Goal: Information Seeking & Learning: Learn about a topic

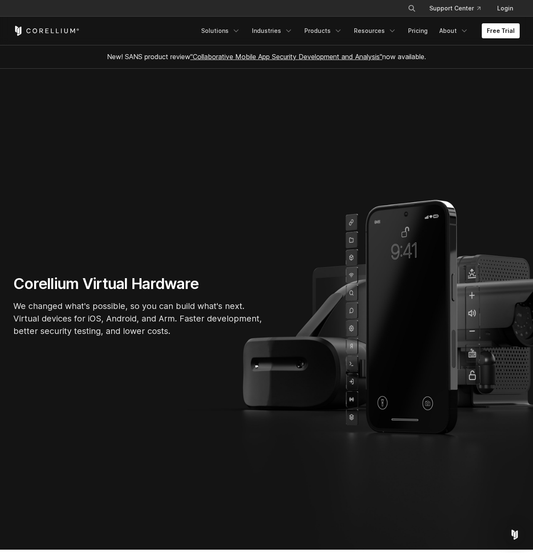
click at [378, 255] on section "Corellium Virtual Hardware We changed what's possible, so you can build what's …" at bounding box center [266, 309] width 533 height 481
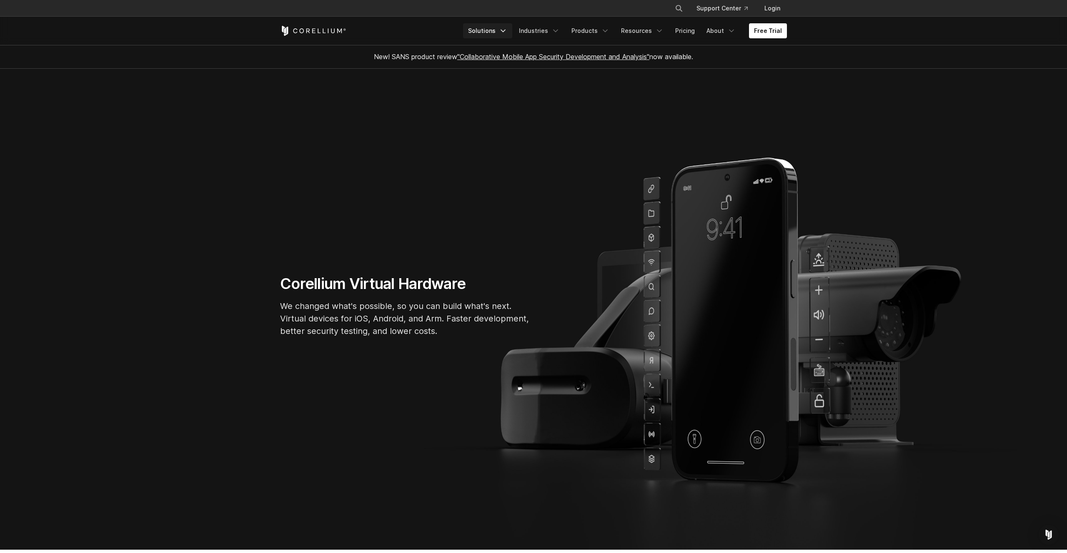
click at [500, 31] on link "Solutions" at bounding box center [487, 30] width 49 height 15
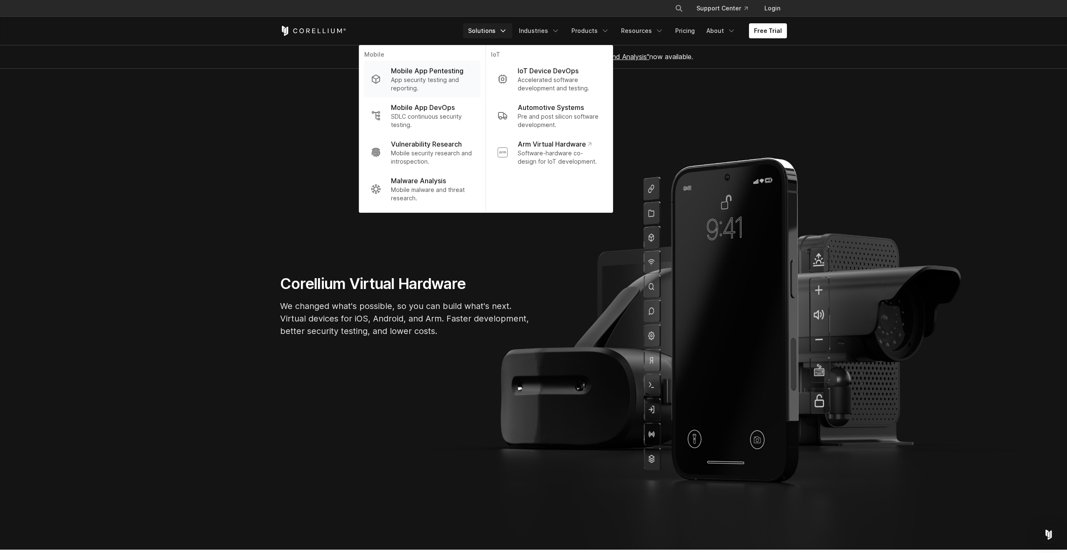
click at [436, 73] on p "Mobile App Pentesting" at bounding box center [427, 71] width 73 height 10
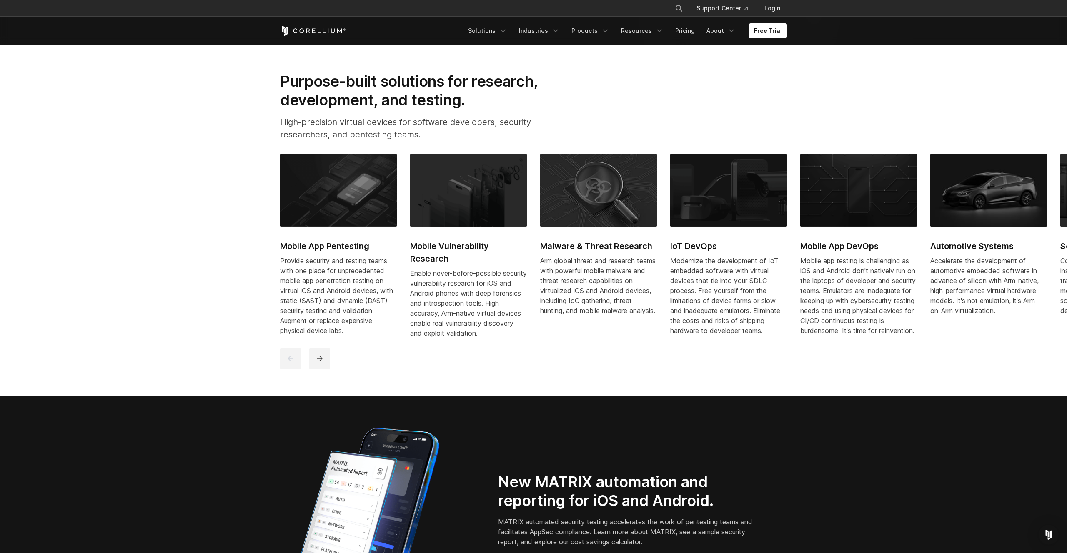
scroll to position [504, 0]
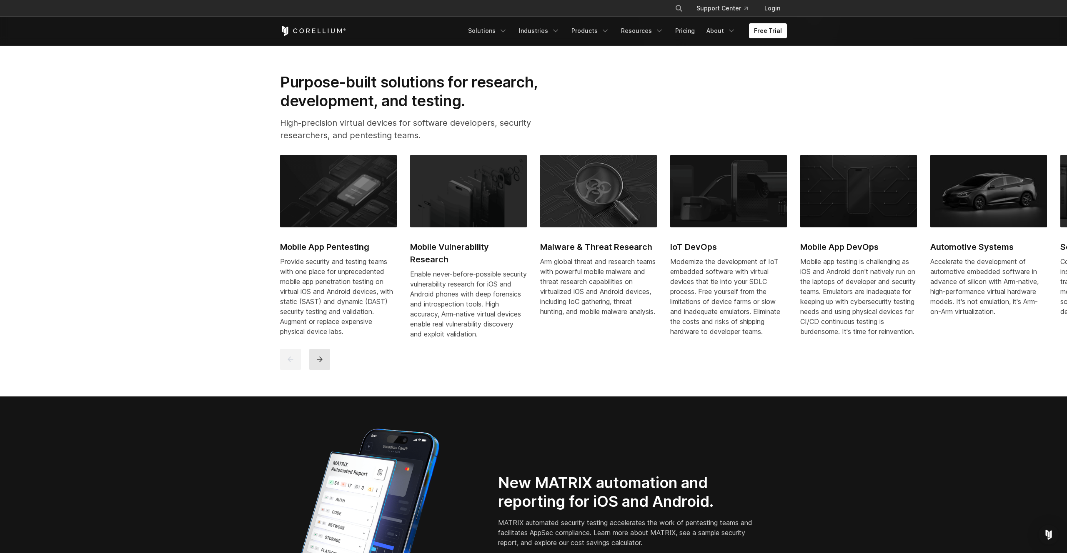
click at [322, 364] on icon "next" at bounding box center [319, 359] width 8 height 8
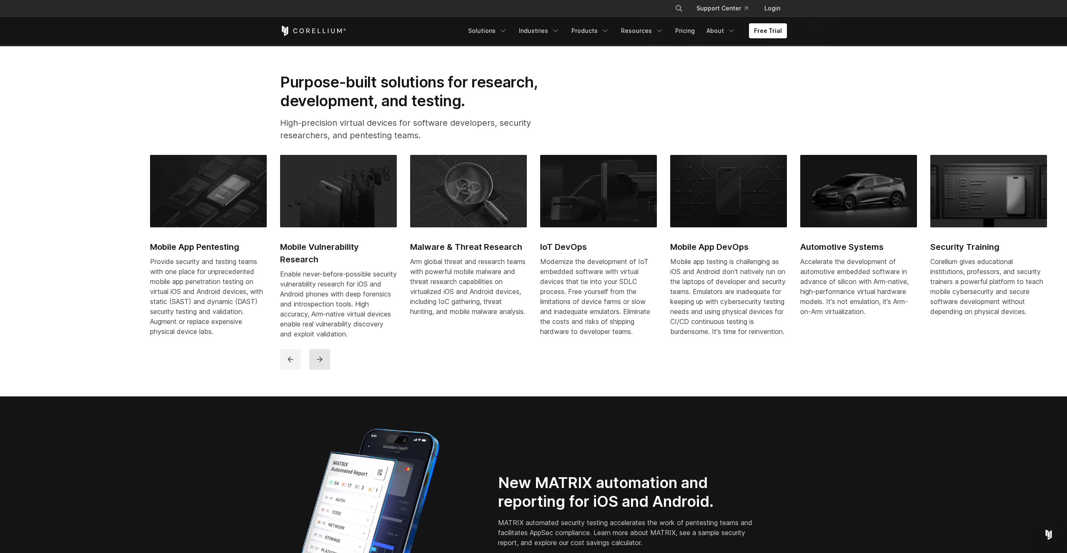
click at [322, 364] on icon "next" at bounding box center [319, 359] width 8 height 8
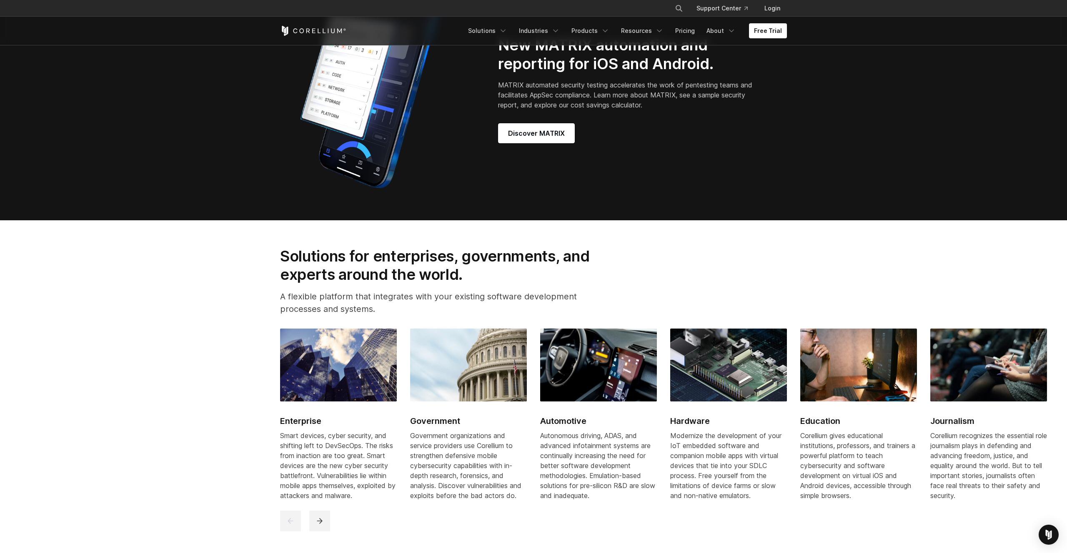
scroll to position [940, 0]
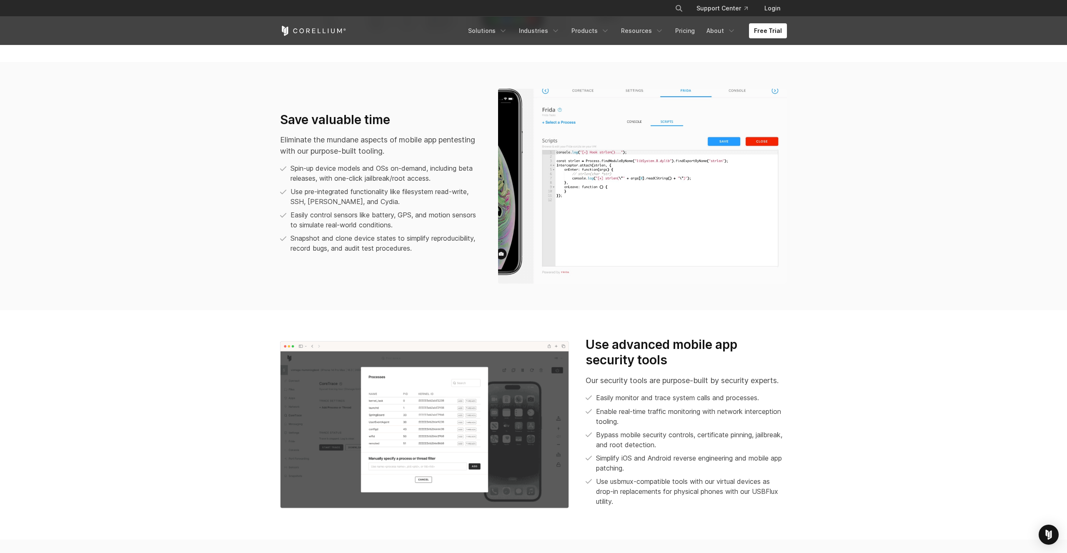
scroll to position [753, 0]
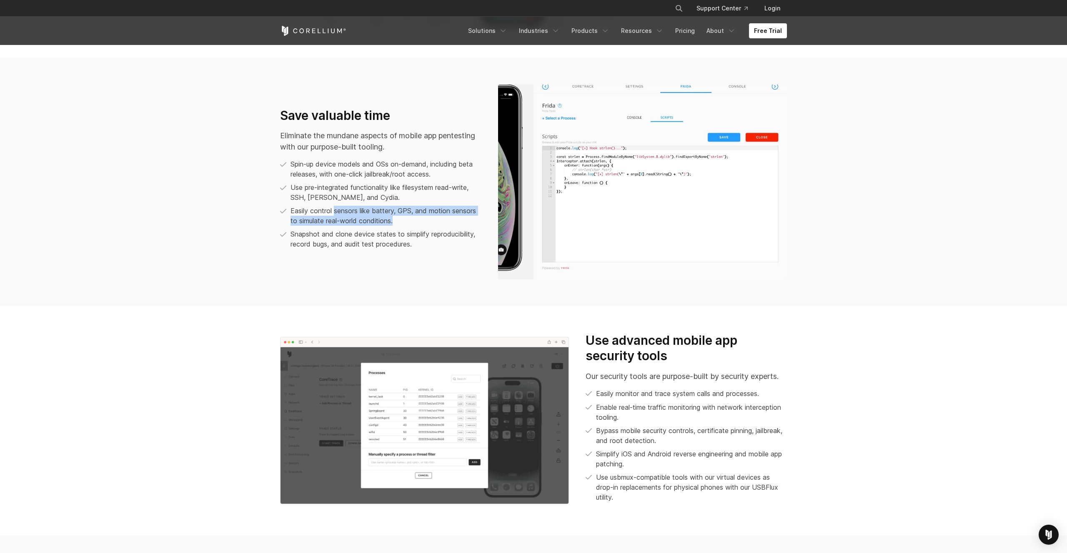
drag, startPoint x: 333, startPoint y: 210, endPoint x: 410, endPoint y: 223, distance: 78.2
click at [410, 223] on p "Easily control sensors like battery, GPS, and motion sensors to simulate real-w…" at bounding box center [385, 216] width 191 height 20
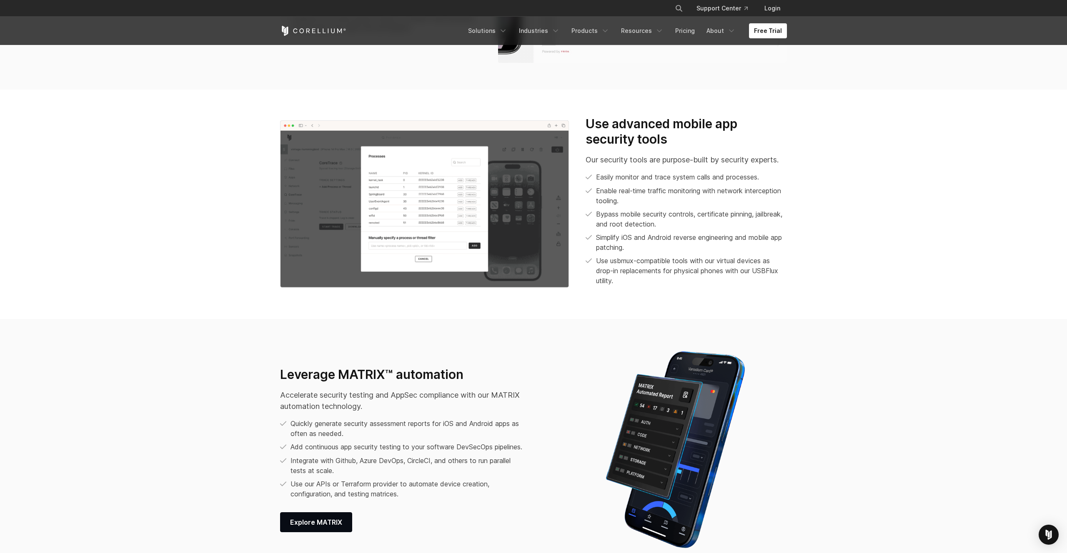
scroll to position [969, 0]
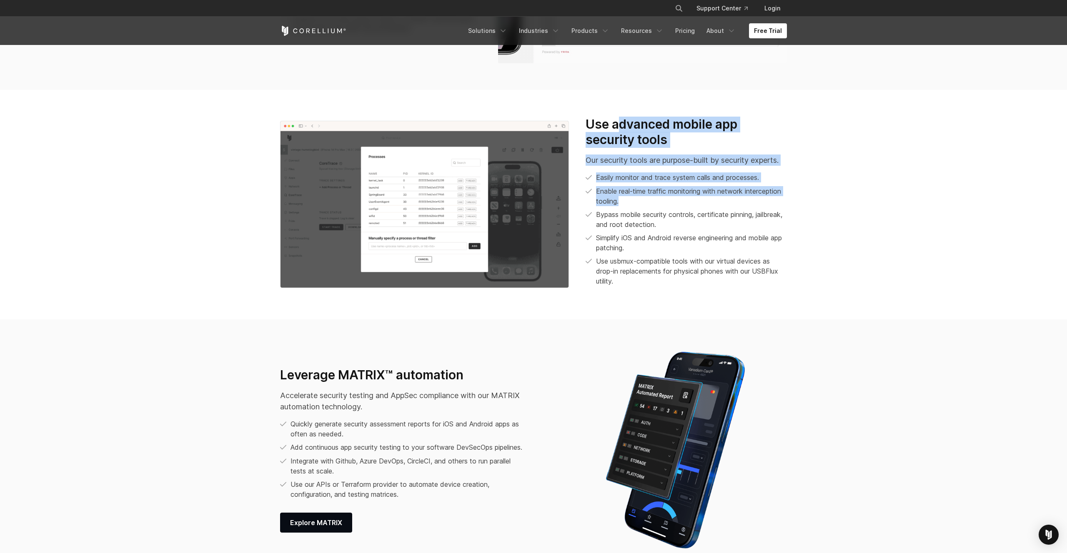
drag, startPoint x: 622, startPoint y: 138, endPoint x: 675, endPoint y: 209, distance: 89.6
click at [675, 209] on div "Use advanced mobile app security tools Our security tools are purpose-built by …" at bounding box center [685, 202] width 201 height 170
click at [675, 209] on ul "Easily monitor and trace system calls and processes. Enable real-time traffic m…" at bounding box center [685, 230] width 201 height 114
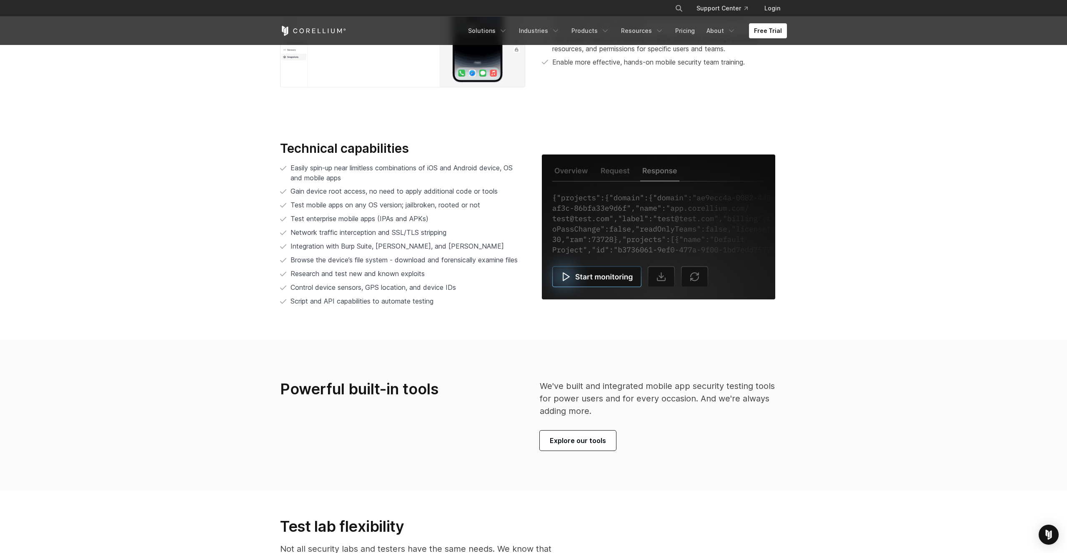
scroll to position [1821, 0]
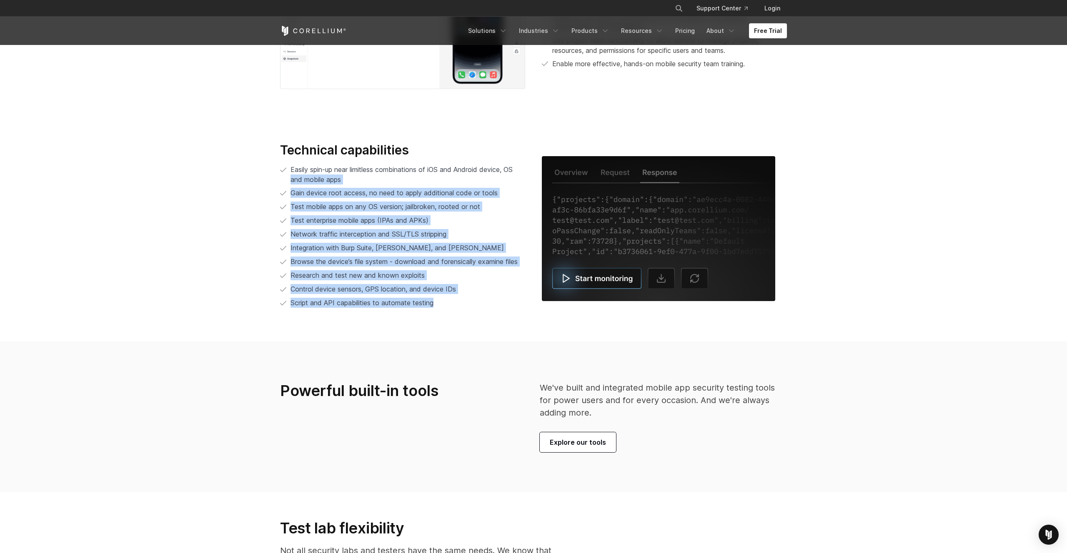
drag, startPoint x: 277, startPoint y: 180, endPoint x: 374, endPoint y: 317, distance: 167.6
click at [374, 317] on section "Technical capabilities Easily spin-up near limitless combinations of iOS and An…" at bounding box center [533, 229] width 1067 height 226
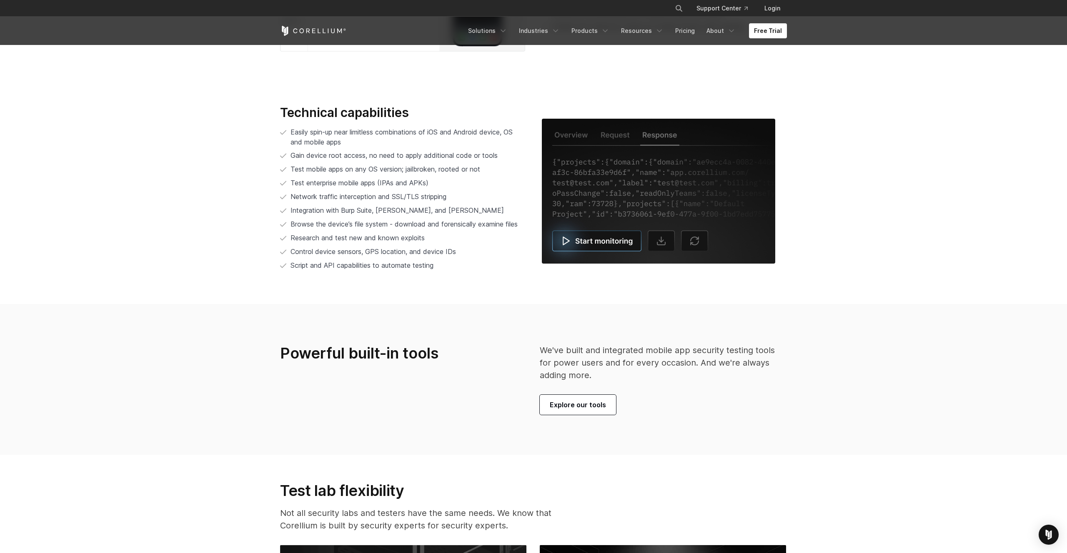
scroll to position [1857, 0]
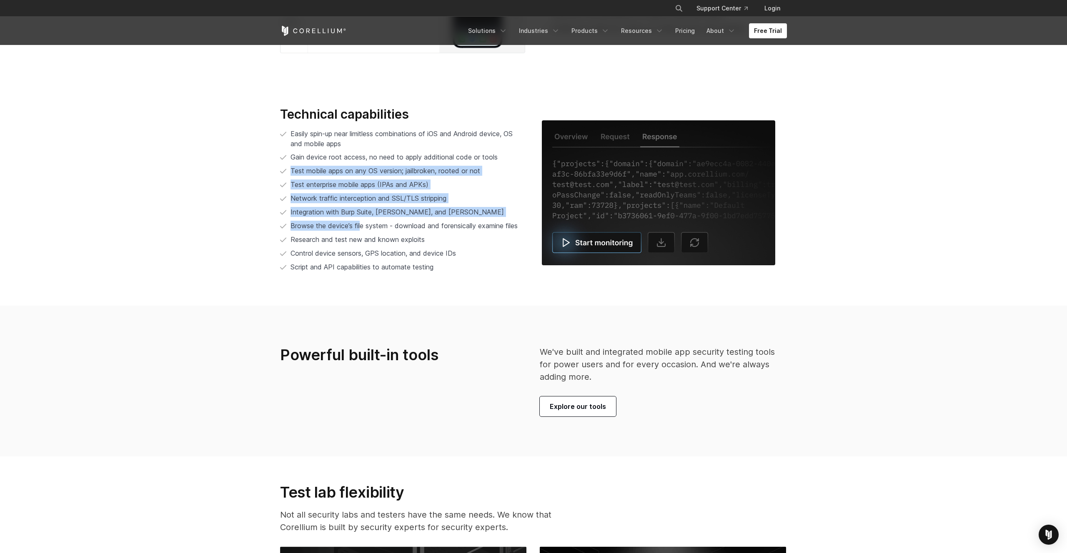
drag, startPoint x: 323, startPoint y: 164, endPoint x: 363, endPoint y: 226, distance: 73.6
click at [363, 226] on ul "Easily spin-up near limitless combinations of iOS and Android device, OS and mo…" at bounding box center [402, 201] width 245 height 144
click at [363, 226] on span "Browse the device’s file system - download and forensically examine files" at bounding box center [403, 226] width 227 height 10
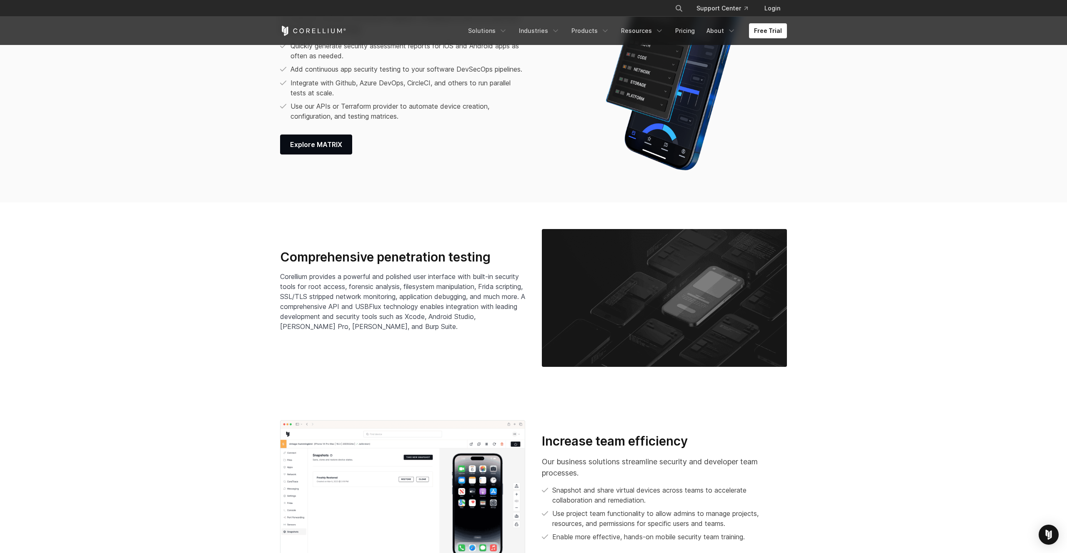
scroll to position [1081, 0]
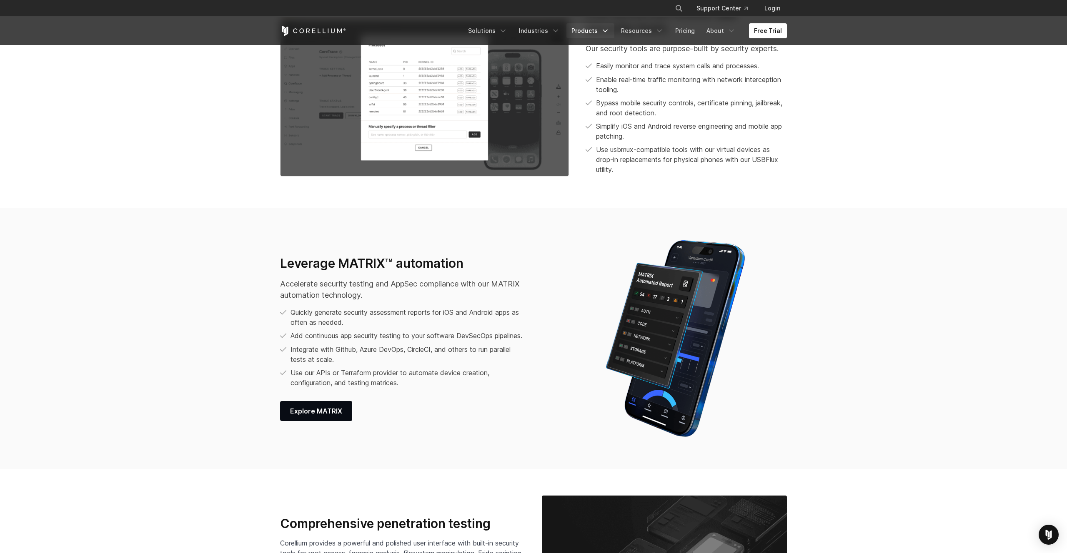
click at [608, 29] on icon "Navigation Menu" at bounding box center [605, 31] width 8 height 8
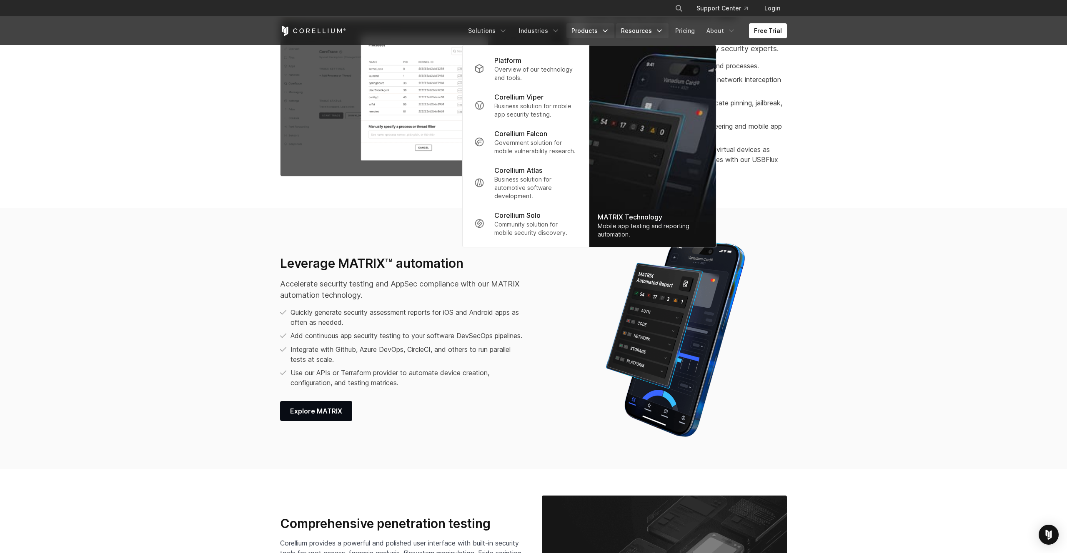
click at [648, 31] on link "Resources" at bounding box center [642, 30] width 53 height 15
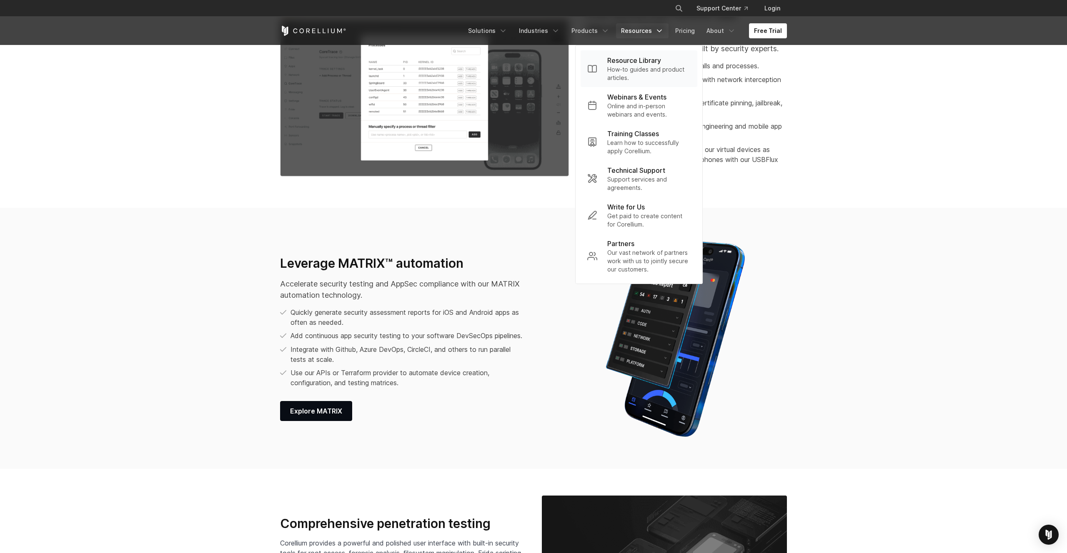
click at [628, 61] on p "Resource Library" at bounding box center [634, 60] width 54 height 10
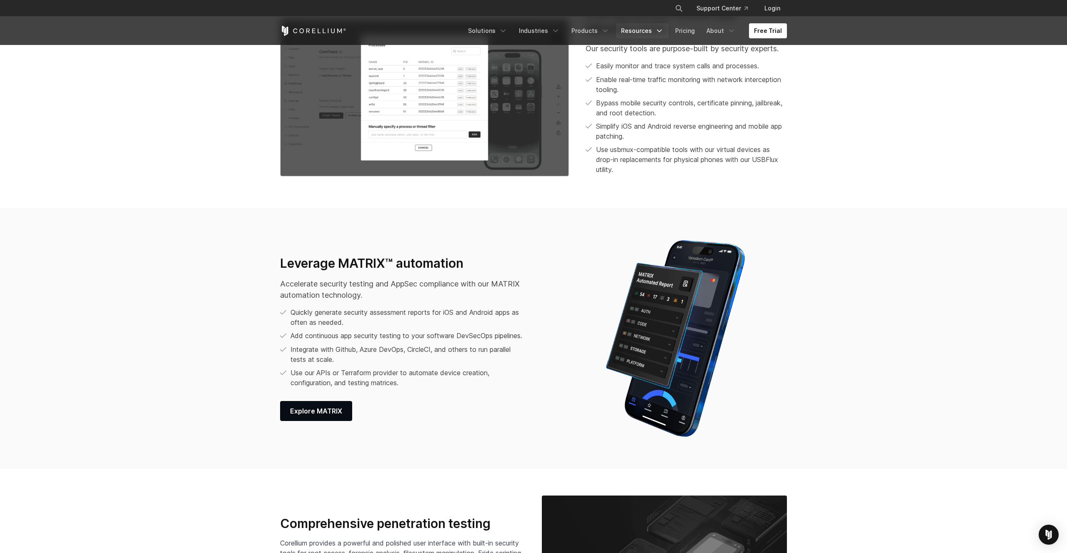
click at [657, 34] on link "Resources" at bounding box center [642, 30] width 53 height 15
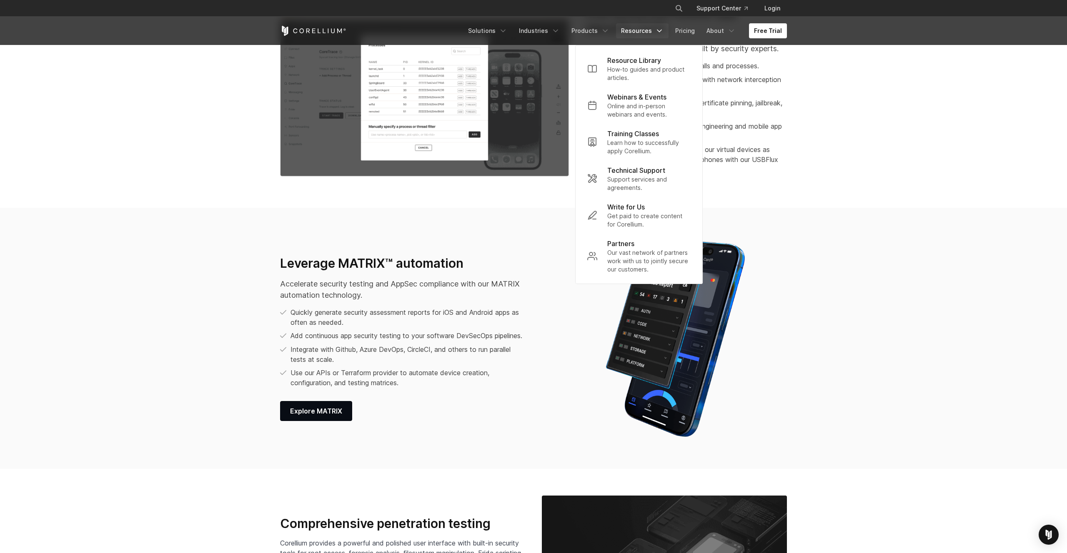
click at [761, 95] on ul "Easily monitor and trace system calls and processes. Enable real-time traffic m…" at bounding box center [685, 118] width 201 height 114
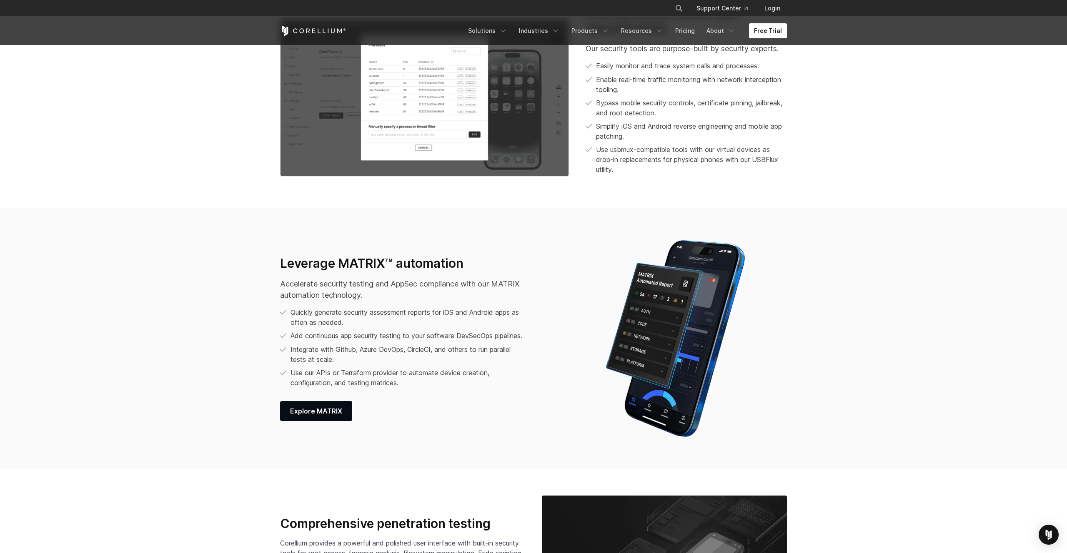
click at [775, 27] on link "Free Trial" at bounding box center [768, 30] width 38 height 15
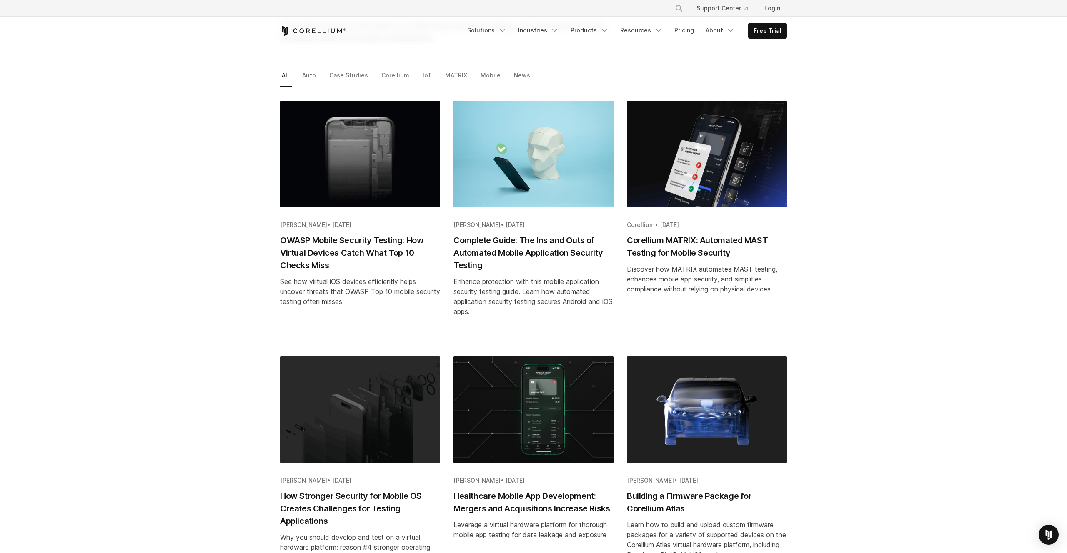
scroll to position [117, 0]
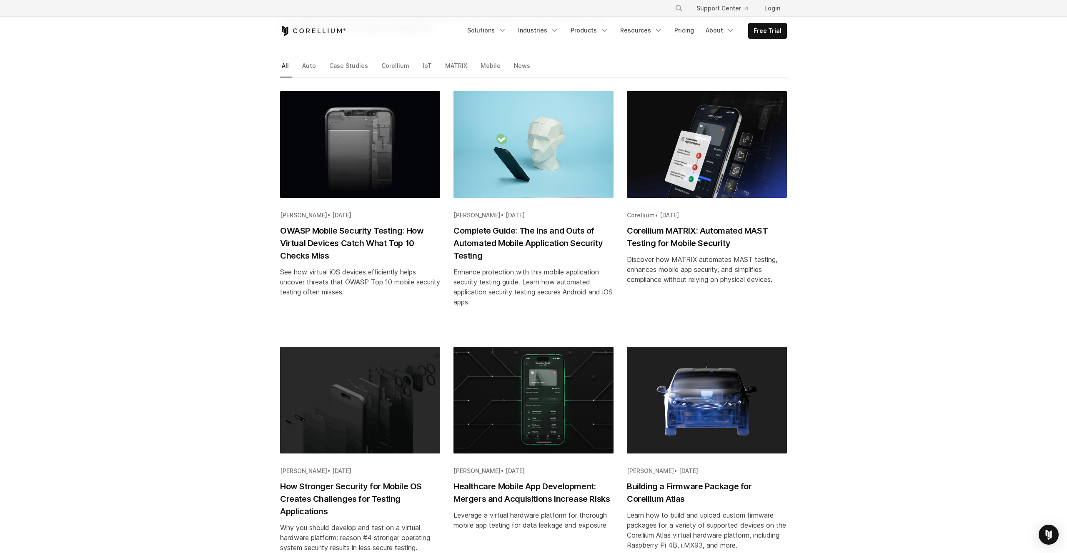
click at [516, 238] on h2 "Complete Guide: The Ins and Outs of Automated Mobile Application Security Testi…" at bounding box center [533, 244] width 160 height 38
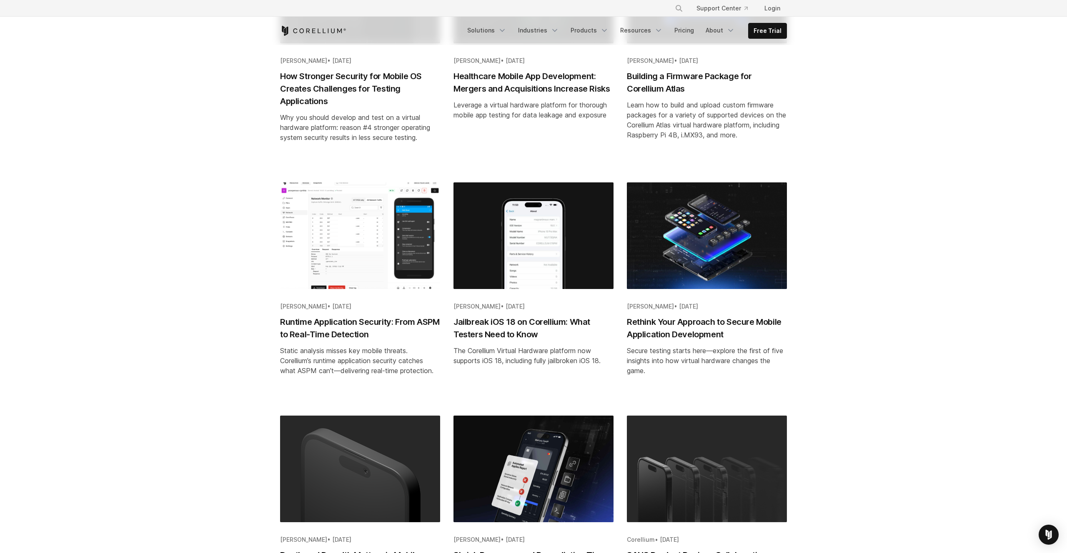
scroll to position [527, 0]
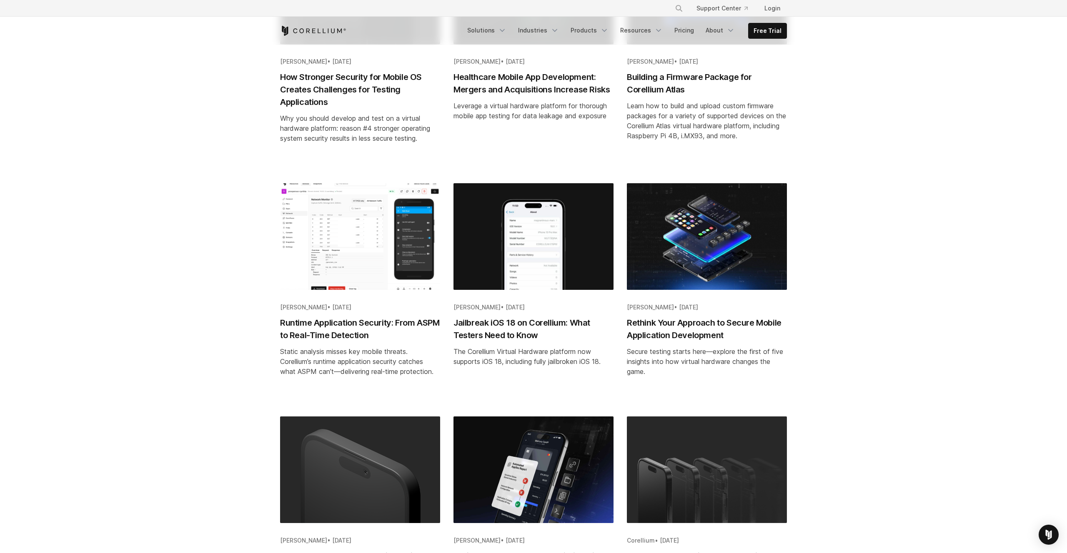
click at [375, 331] on h2 "Runtime Application Security: From ASPM to Real-Time Detection" at bounding box center [360, 329] width 160 height 25
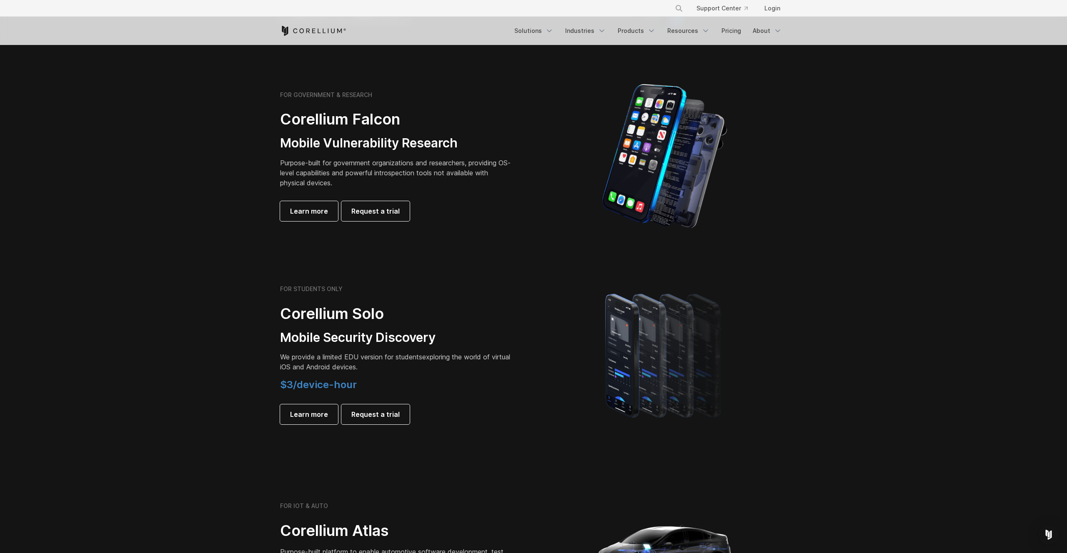
scroll to position [355, 0]
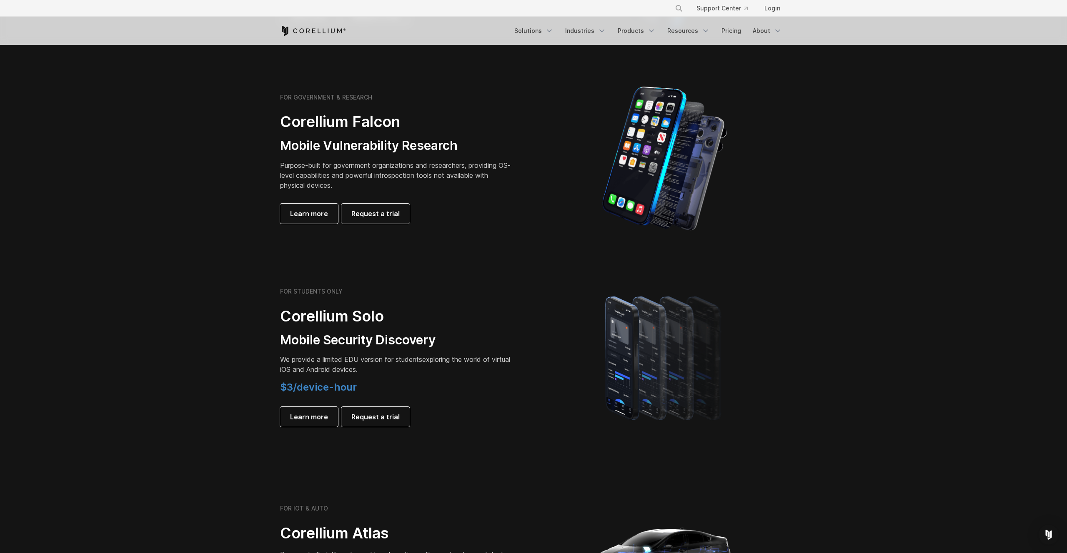
drag, startPoint x: 303, startPoint y: 158, endPoint x: 460, endPoint y: 158, distance: 157.1
click at [460, 158] on div "FOR GOVERNMENT & RESEARCH Corellium Falcon Mobile Vulnerability Research Purpos…" at bounding box center [396, 159] width 233 height 130
drag, startPoint x: 334, startPoint y: 175, endPoint x: 464, endPoint y: 179, distance: 129.6
click at [464, 179] on p "Purpose-built for government organizations and researchers, providing OS-level …" at bounding box center [396, 175] width 233 height 30
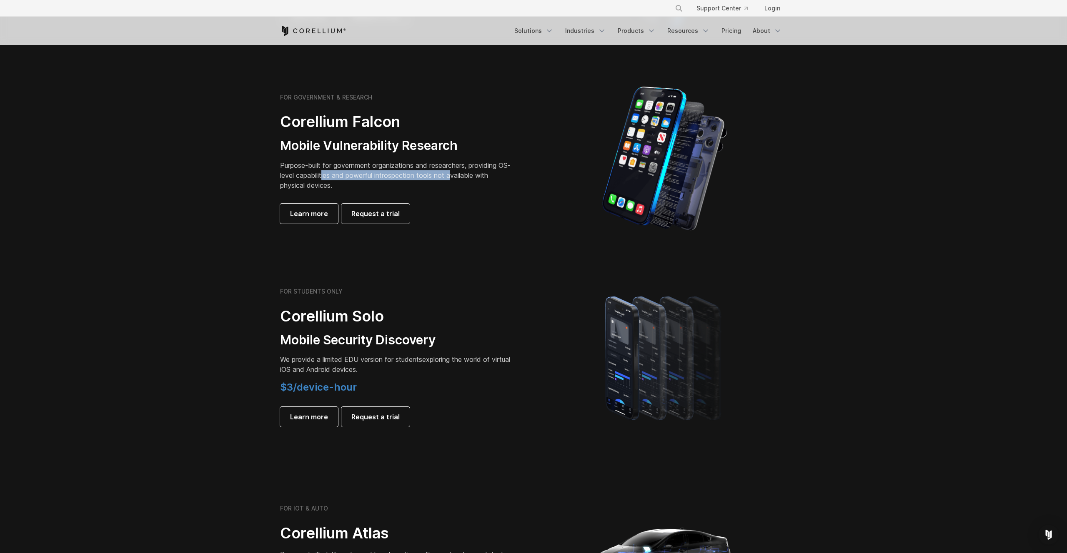
click at [464, 179] on p "Purpose-built for government organizations and researchers, providing OS-level …" at bounding box center [396, 175] width 233 height 30
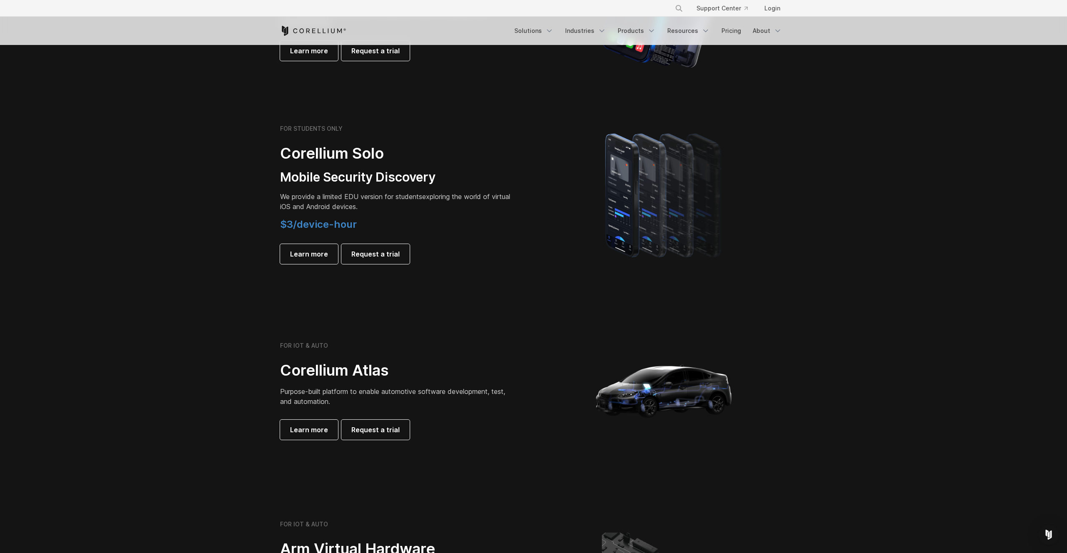
scroll to position [511, 0]
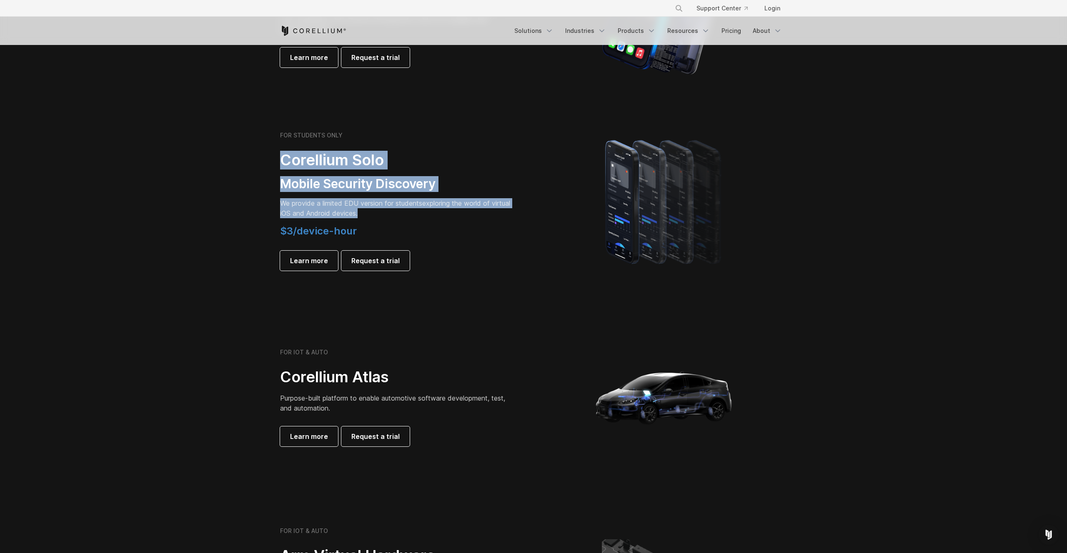
drag, startPoint x: 286, startPoint y: 164, endPoint x: 451, endPoint y: 230, distance: 177.5
click at [451, 230] on div "FOR STUDENTS ONLY Corellium Solo Mobile Security Discovery We provide a limited…" at bounding box center [403, 201] width 262 height 139
click at [451, 230] on h4 "$3/device-hour" at bounding box center [396, 231] width 233 height 13
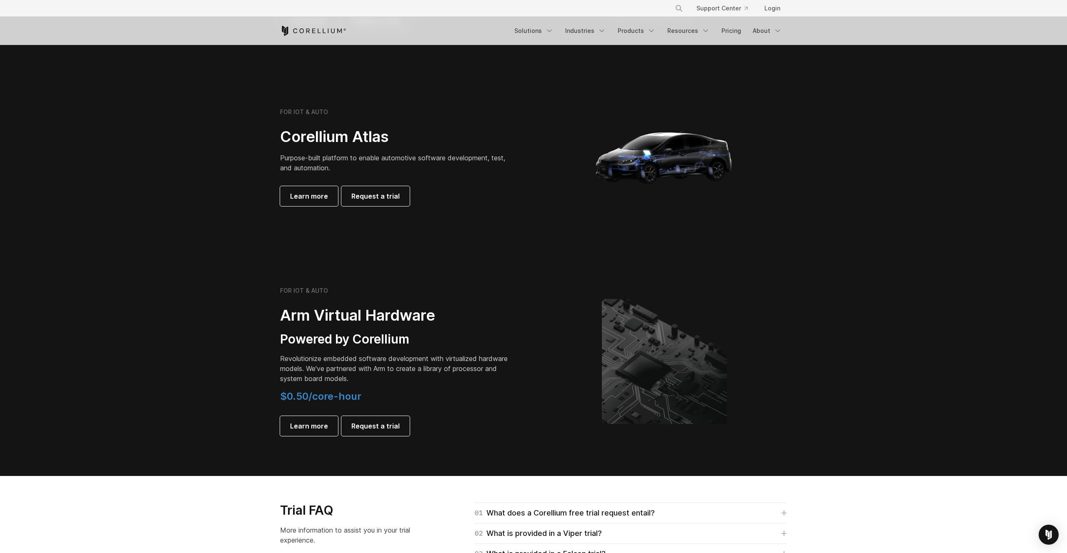
scroll to position [748, 0]
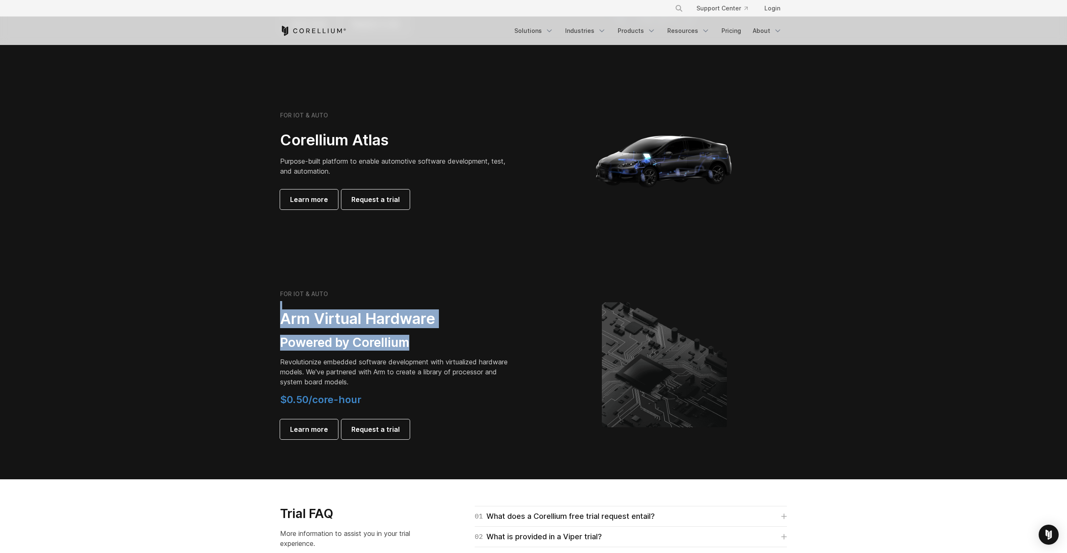
drag, startPoint x: 240, startPoint y: 300, endPoint x: 468, endPoint y: 351, distance: 233.6
click at [468, 351] on section "FOR IOT & AUTO Arm Virtual Hardware Powered by Corellium Revolutionize embedded…" at bounding box center [533, 372] width 1067 height 216
click at [468, 351] on div "FOR IOT & AUTO Arm Virtual Hardware Powered by Corellium Revolutionize embedded…" at bounding box center [396, 364] width 233 height 149
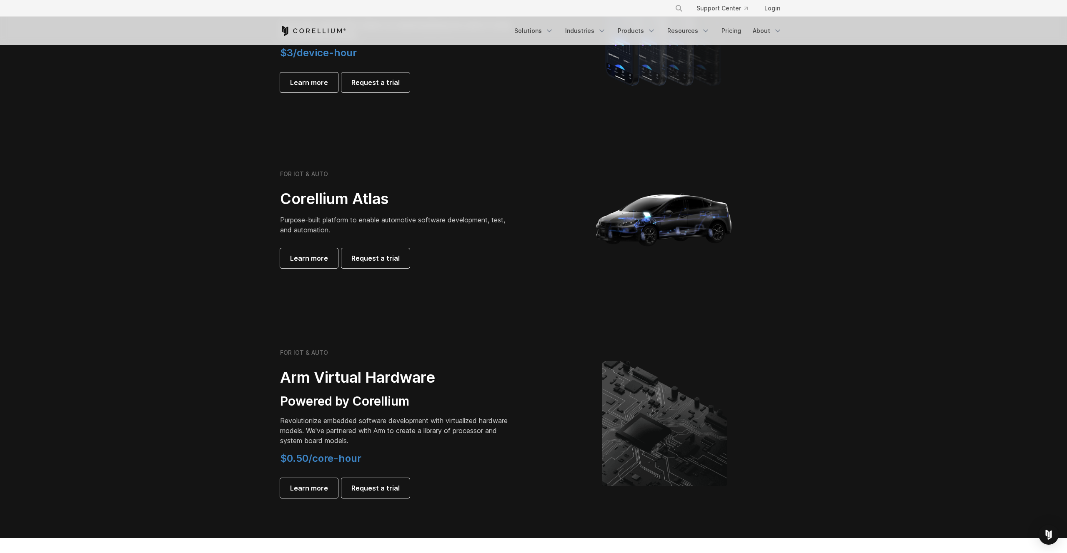
scroll to position [703, 0]
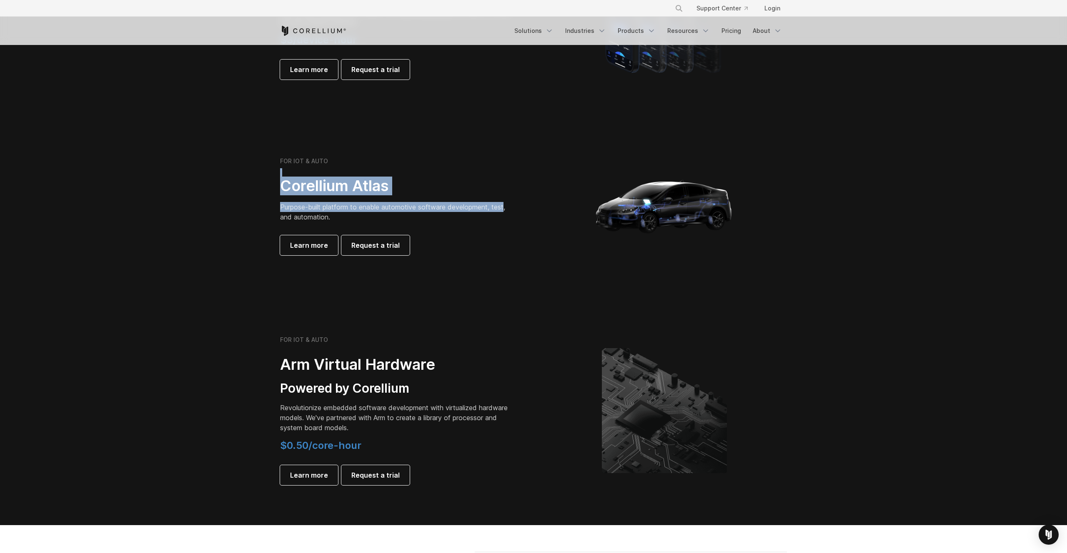
drag, startPoint x: 271, startPoint y: 171, endPoint x: 507, endPoint y: 208, distance: 239.2
click at [507, 208] on section "FOR IOT & AUTO Corellium Atlas Purpose-built platform to enable automotive soft…" at bounding box center [533, 210] width 1067 height 200
click at [505, 208] on span "Purpose-built platform to enable automotive software development, test, and aut…" at bounding box center [392, 212] width 225 height 18
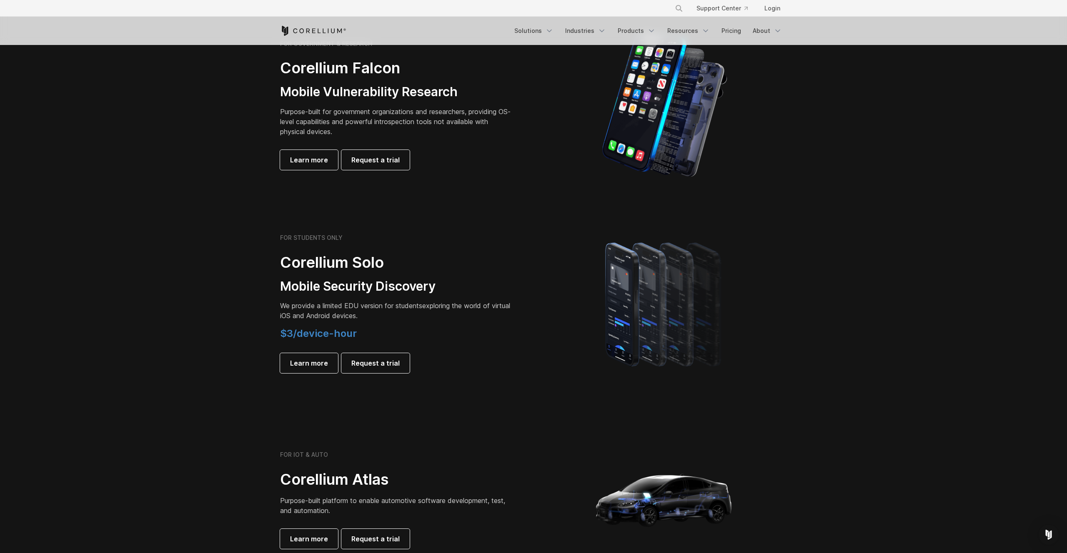
scroll to position [404, 0]
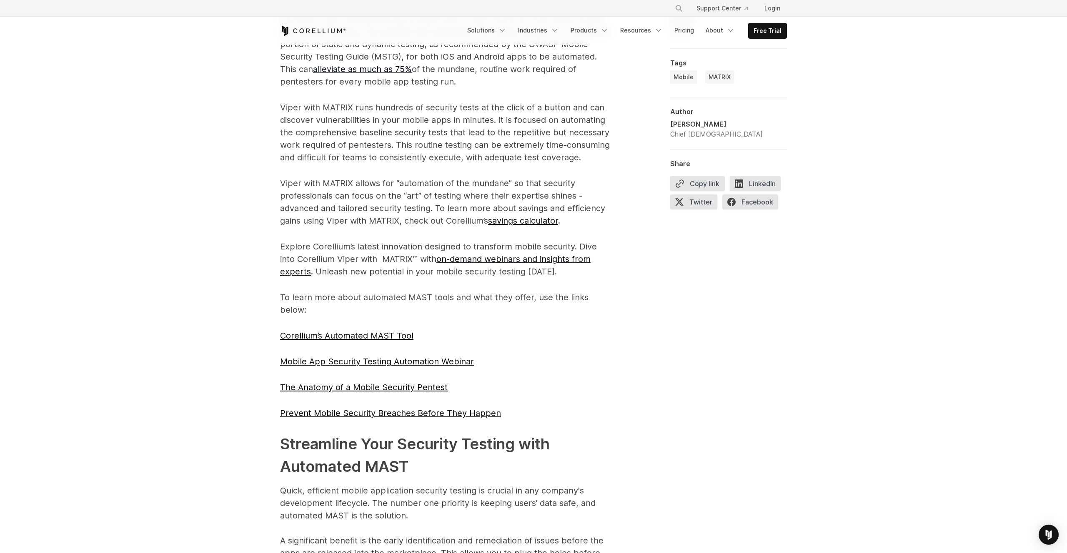
scroll to position [1579, 0]
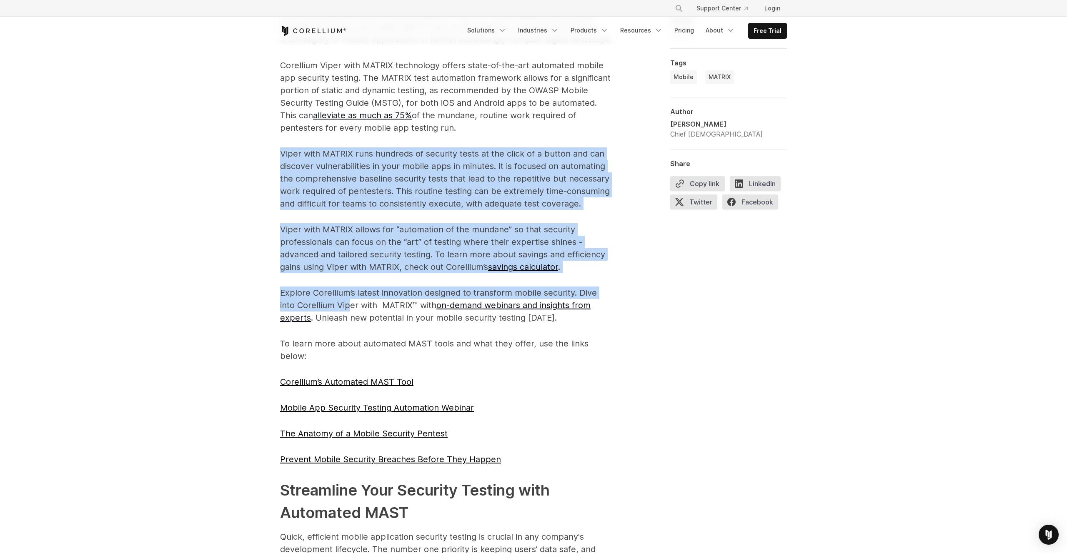
drag, startPoint x: 249, startPoint y: 154, endPoint x: 333, endPoint y: 325, distance: 190.1
click at [333, 325] on div "Complete Guide: The Ins and Outs of Automated Mobile Application Security Testi…" at bounding box center [533, 283] width 1067 height 3635
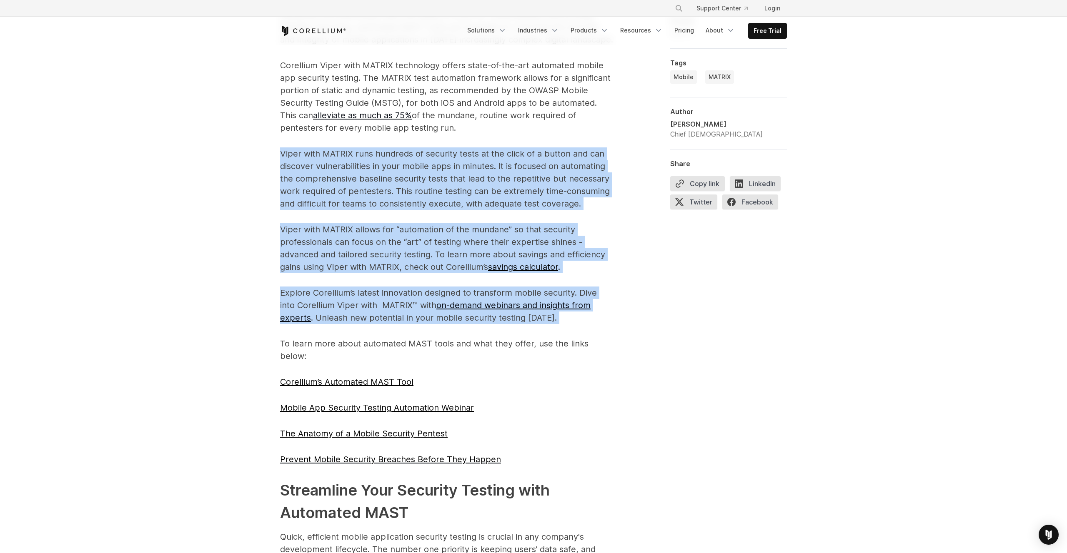
click at [333, 325] on span "The modern world quickly became mobile-first oriented. Ninety-seven percent of …" at bounding box center [446, 353] width 333 height 2683
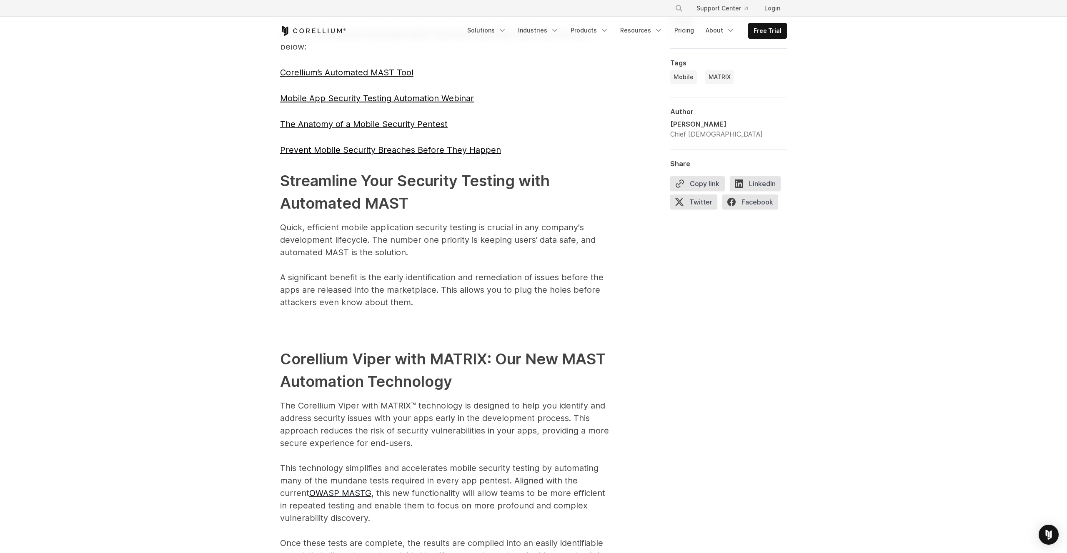
scroll to position [1884, 0]
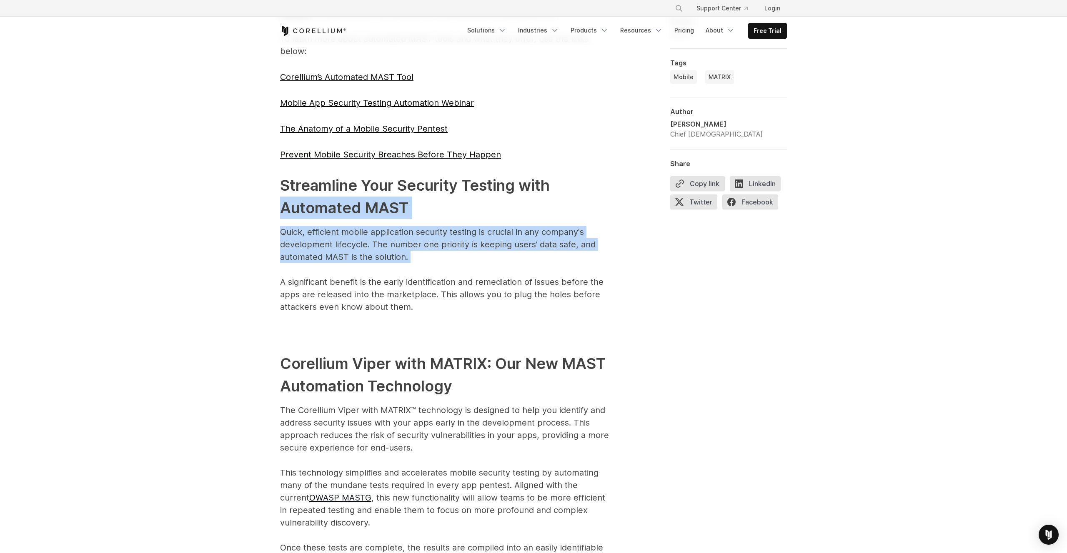
drag, startPoint x: 255, startPoint y: 185, endPoint x: 363, endPoint y: 288, distance: 149.4
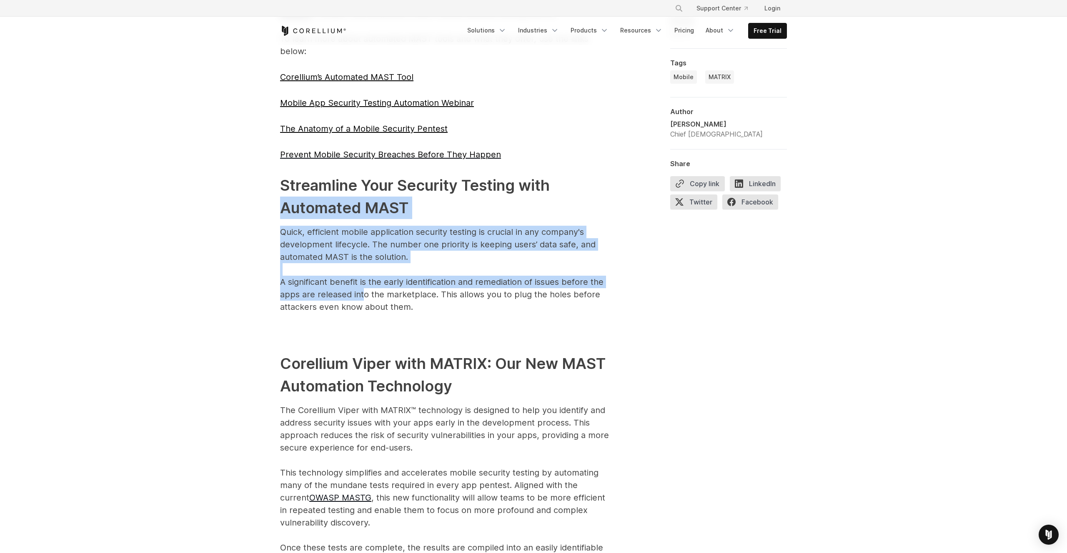
click at [363, 288] on p "Quick, efficient mobile application security testing is crucial in any company'…" at bounding box center [446, 270] width 333 height 88
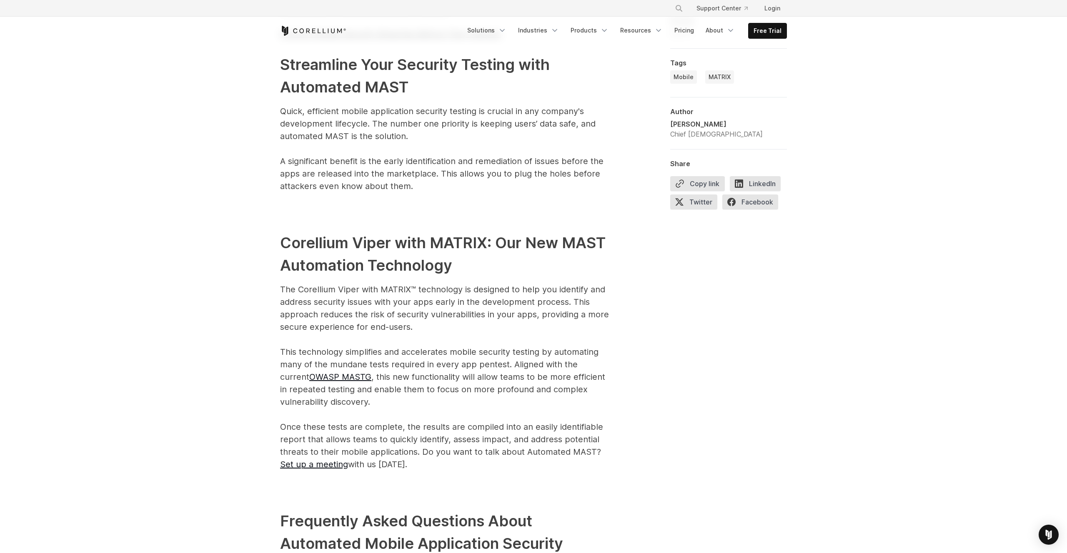
scroll to position [2005, 0]
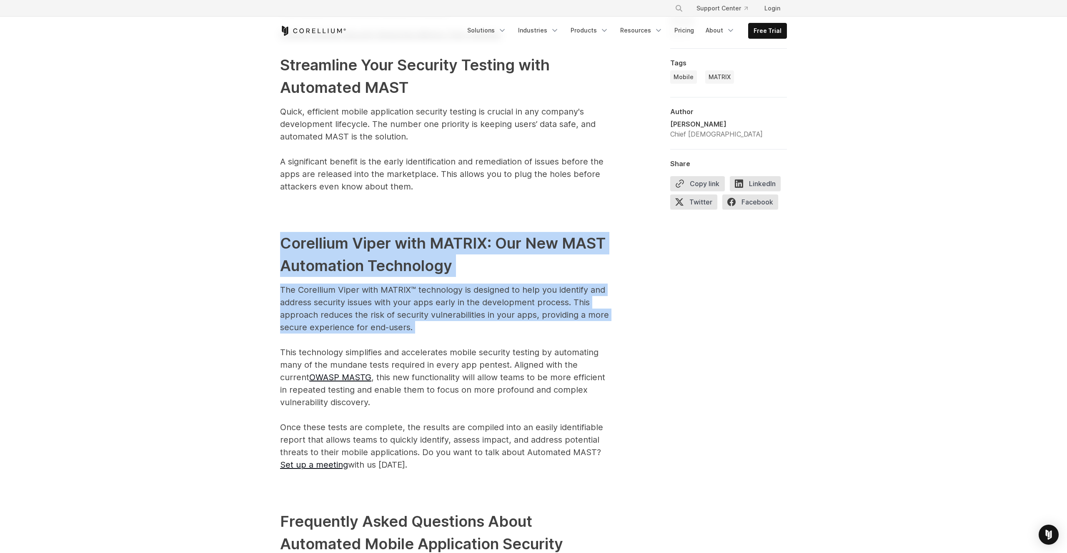
drag, startPoint x: 274, startPoint y: 223, endPoint x: 460, endPoint y: 355, distance: 228.3
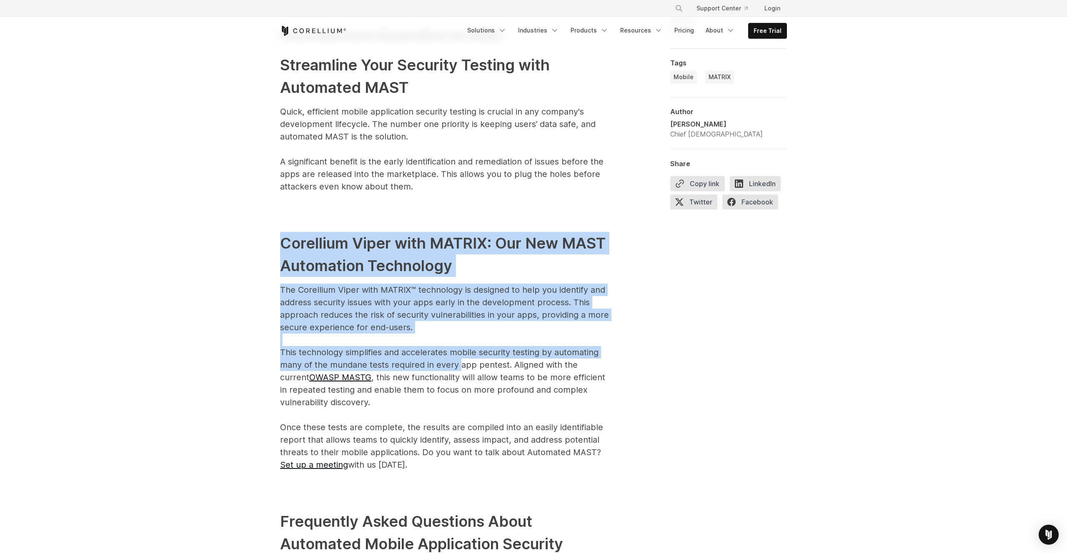
click at [460, 355] on p "The Corellium Viper with MATRIX™ technology is designed to help you identify an…" at bounding box center [446, 378] width 333 height 188
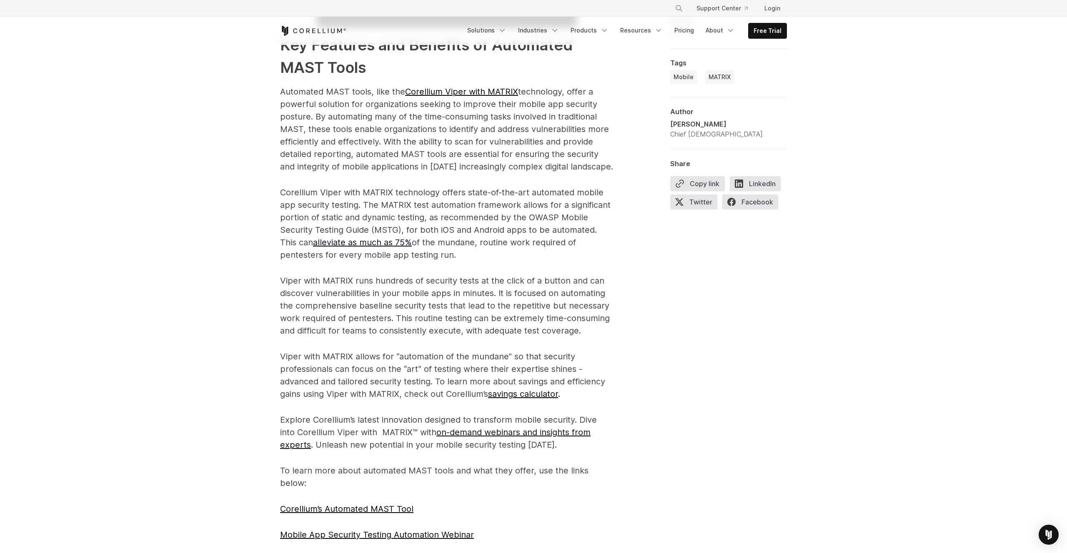
scroll to position [1252, 0]
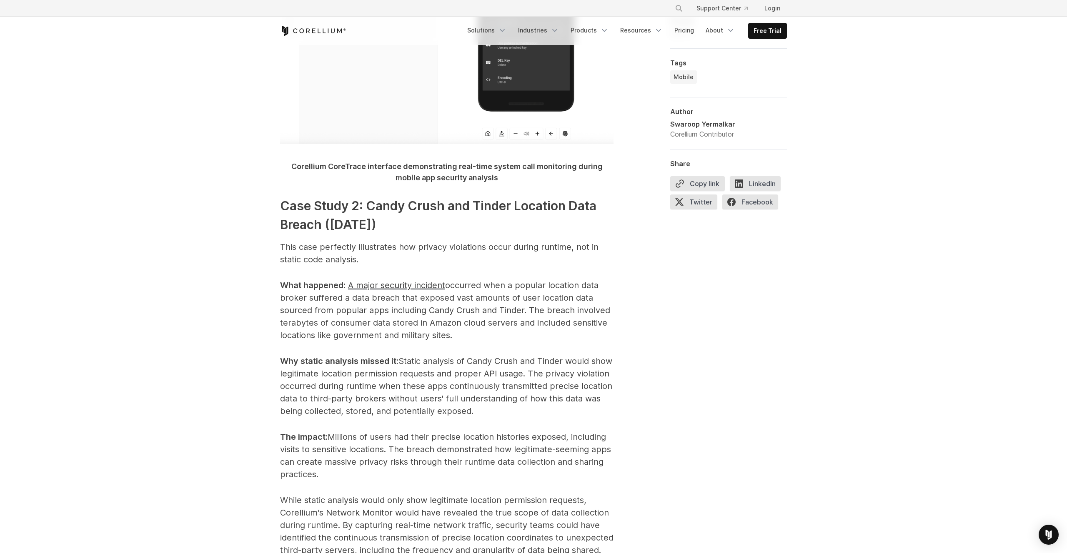
scroll to position [1432, 0]
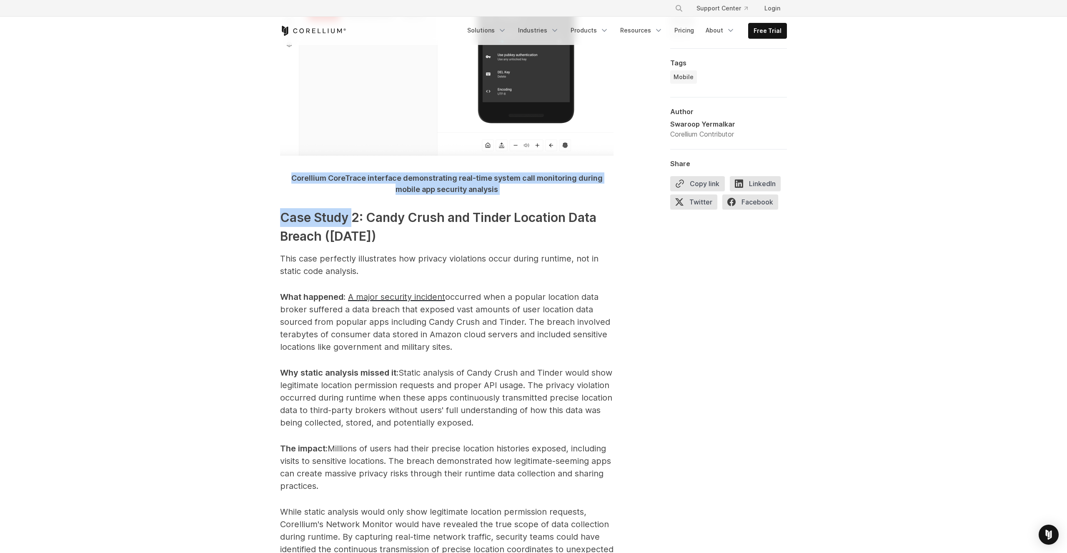
drag, startPoint x: 275, startPoint y: 147, endPoint x: 354, endPoint y: 200, distance: 95.1
click at [354, 208] on h3 "Case Study 2: Candy Crush and Tinder Location Data Breach ([DATE])" at bounding box center [446, 227] width 333 height 38
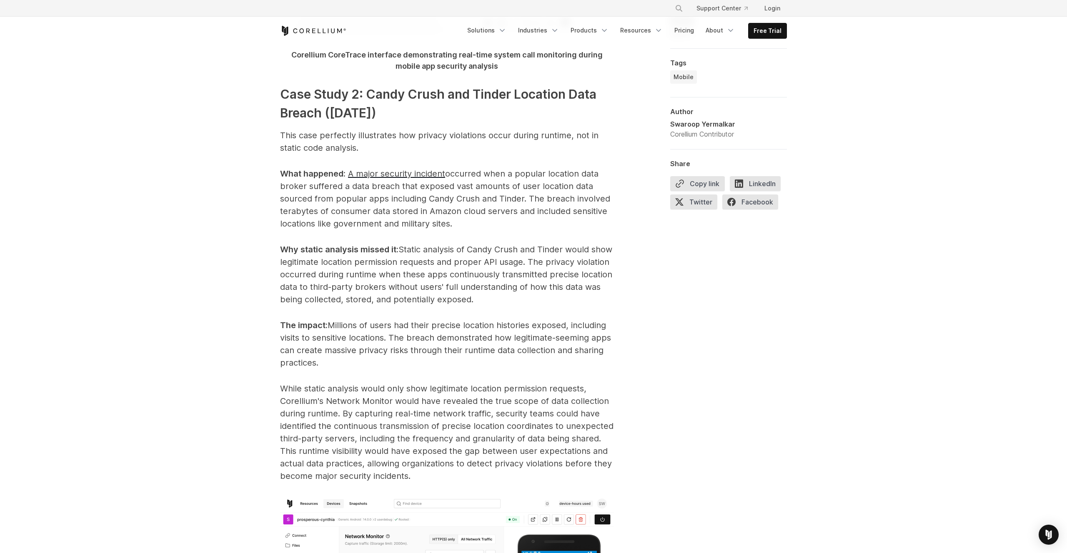
scroll to position [1545, 0]
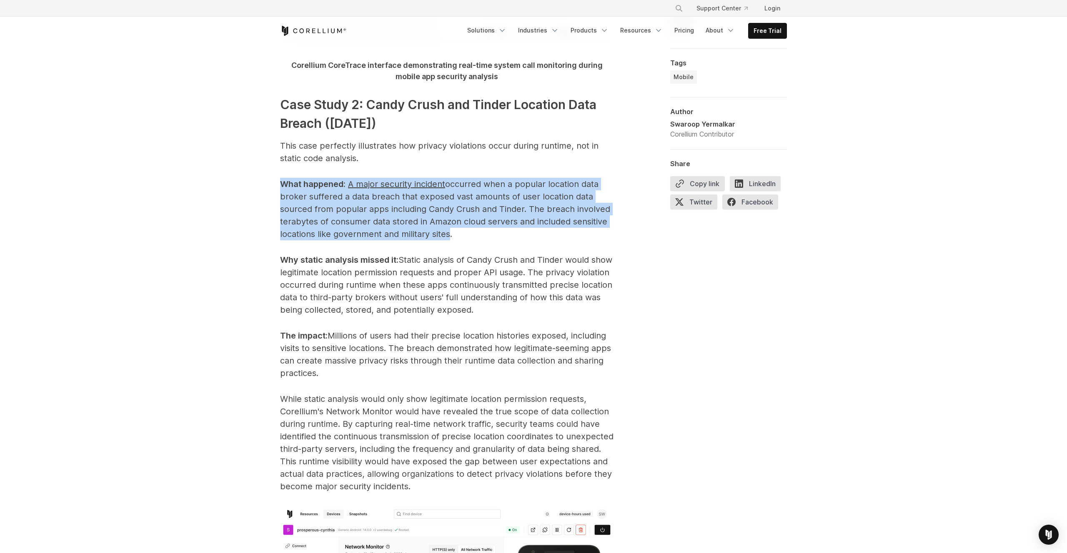
drag, startPoint x: 271, startPoint y: 149, endPoint x: 464, endPoint y: 217, distance: 204.0
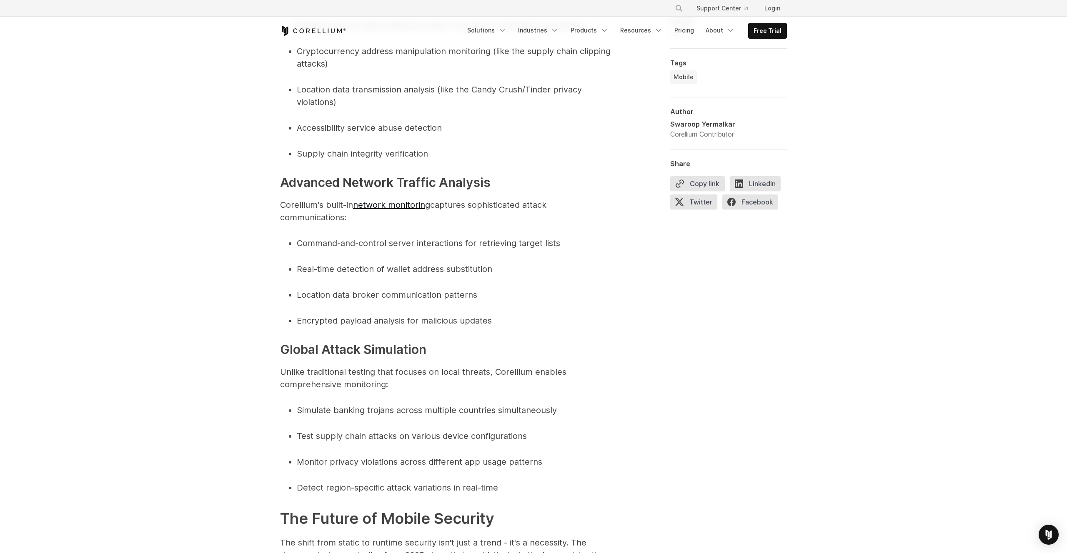
scroll to position [3050, 0]
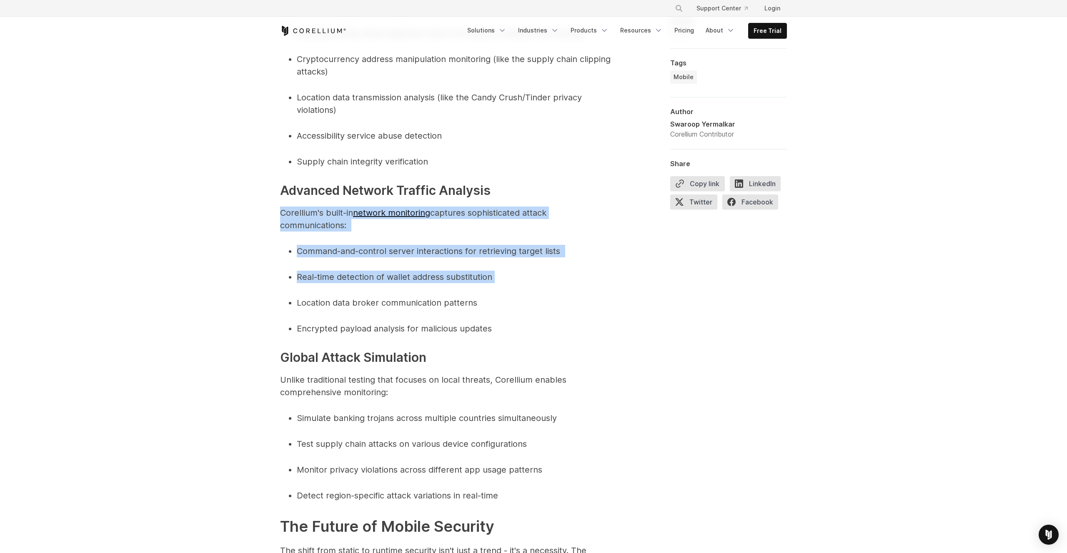
drag, startPoint x: 275, startPoint y: 180, endPoint x: 461, endPoint y: 287, distance: 214.5
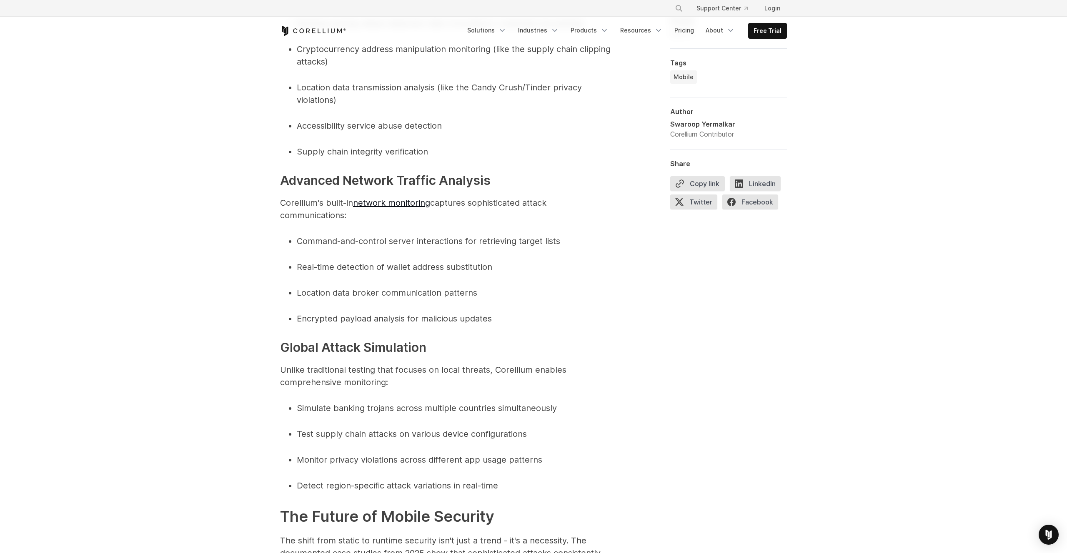
scroll to position [3059, 0]
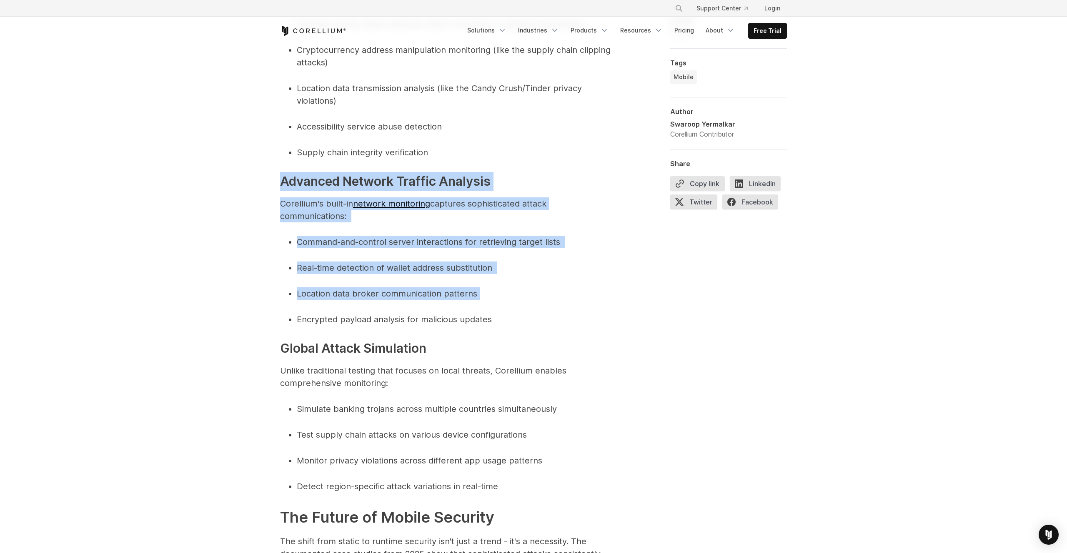
drag, startPoint x: 269, startPoint y: 165, endPoint x: 482, endPoint y: 345, distance: 278.2
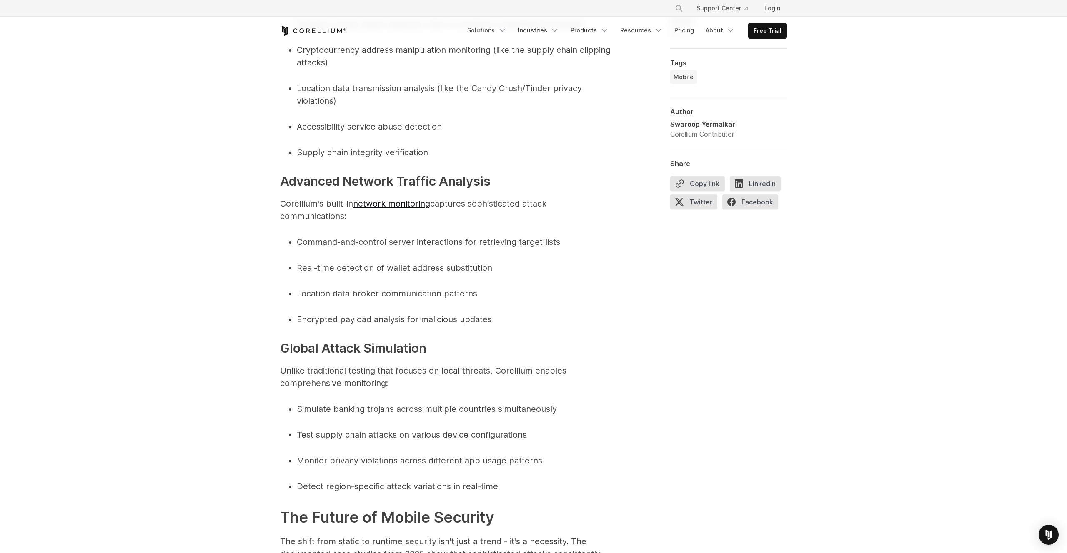
click at [482, 366] on span "Unlike traditional testing that focuses on local threats, Corellium enables com…" at bounding box center [423, 377] width 286 height 23
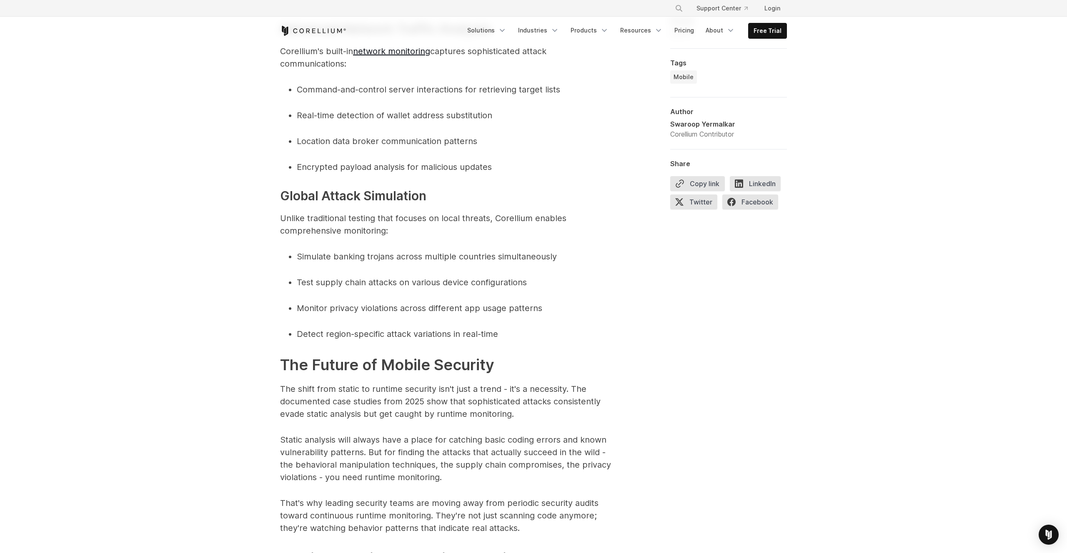
scroll to position [3211, 0]
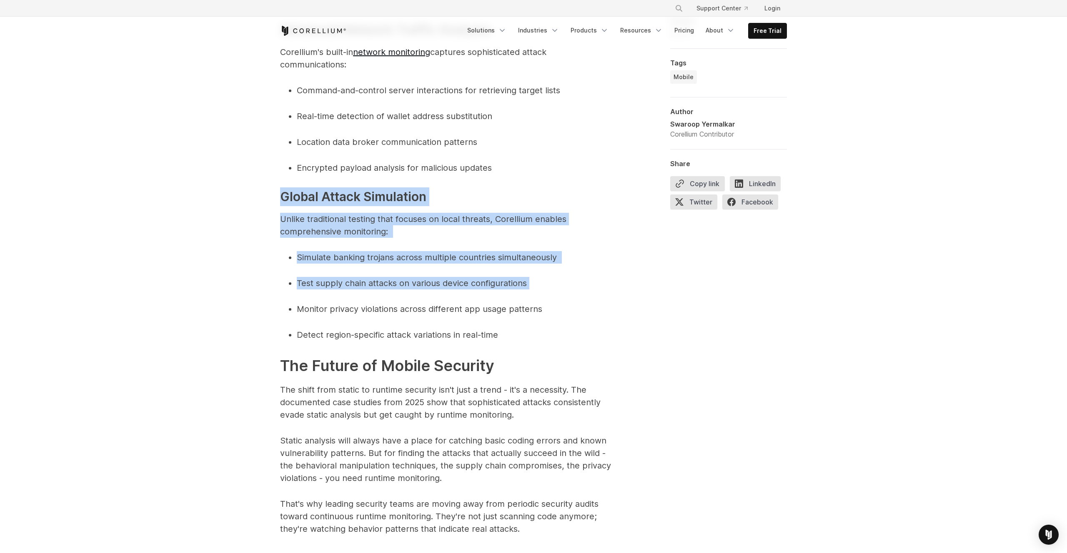
drag, startPoint x: 280, startPoint y: 165, endPoint x: 408, endPoint y: 280, distance: 172.4
click at [408, 304] on span "Monitor privacy violations across different app usage patterns" at bounding box center [419, 309] width 245 height 10
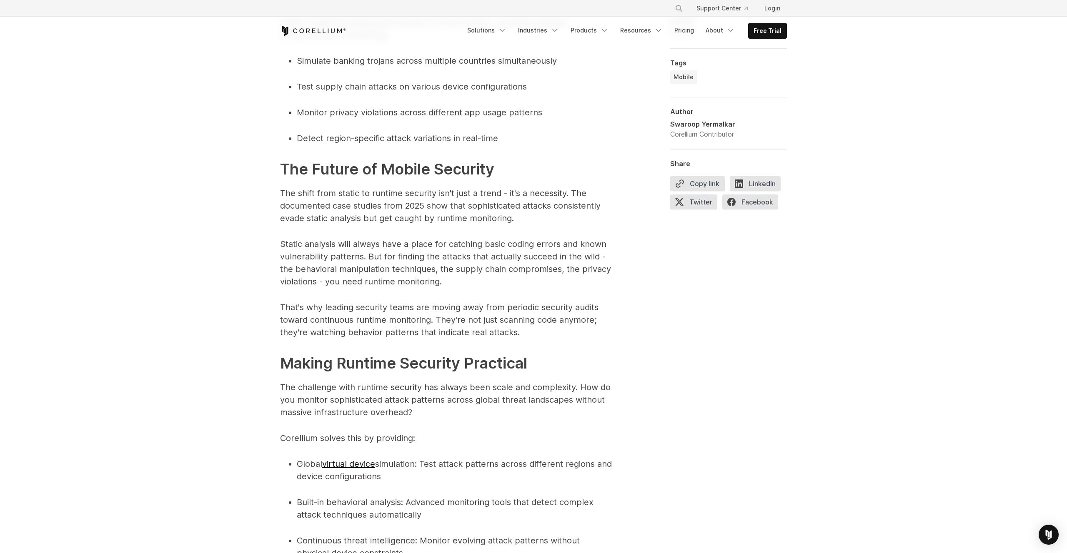
scroll to position [3408, 0]
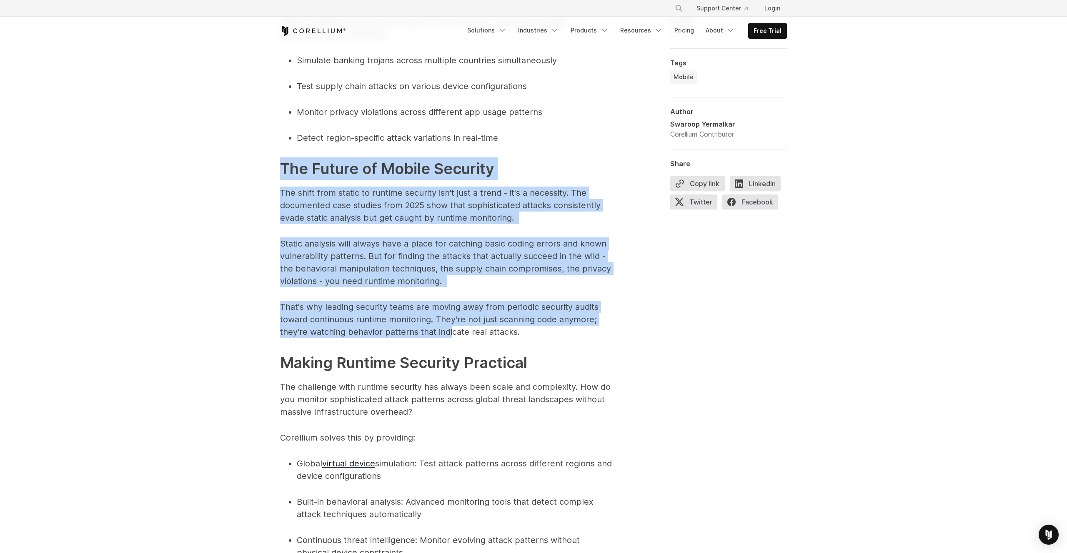
drag, startPoint x: 265, startPoint y: 148, endPoint x: 459, endPoint y: 314, distance: 255.7
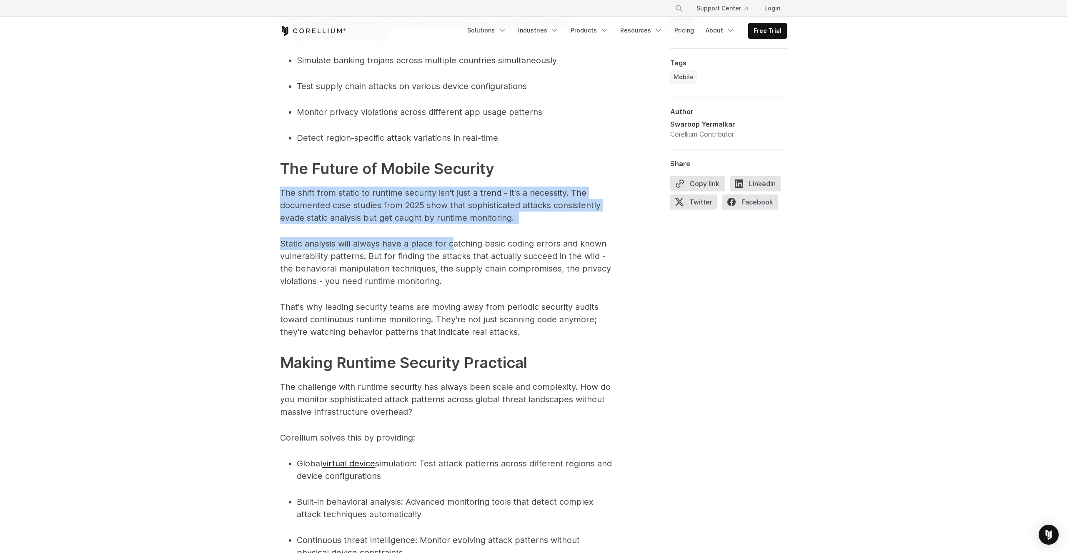
drag, startPoint x: 266, startPoint y: 171, endPoint x: 457, endPoint y: 214, distance: 195.7
click at [457, 239] on span "Static analysis will always have a place for catching basic coding errors and k…" at bounding box center [445, 263] width 331 height 48
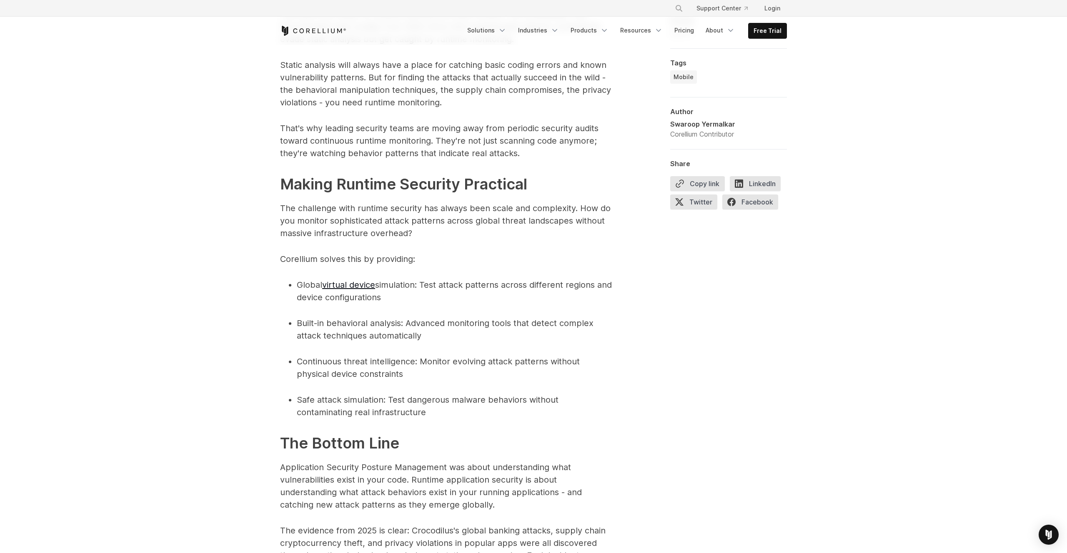
scroll to position [3576, 0]
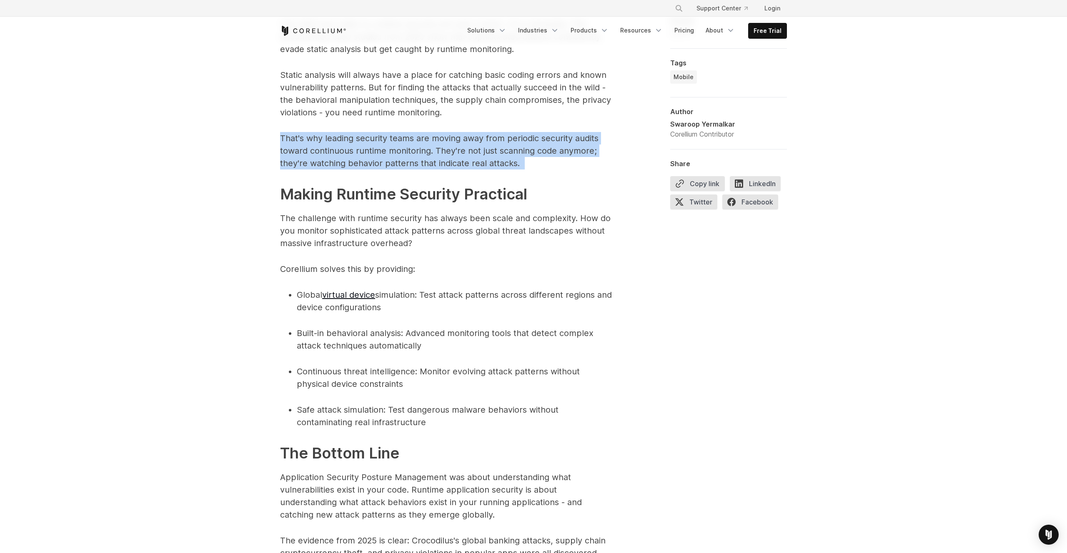
drag, startPoint x: 275, startPoint y: 104, endPoint x: 461, endPoint y: 145, distance: 190.9
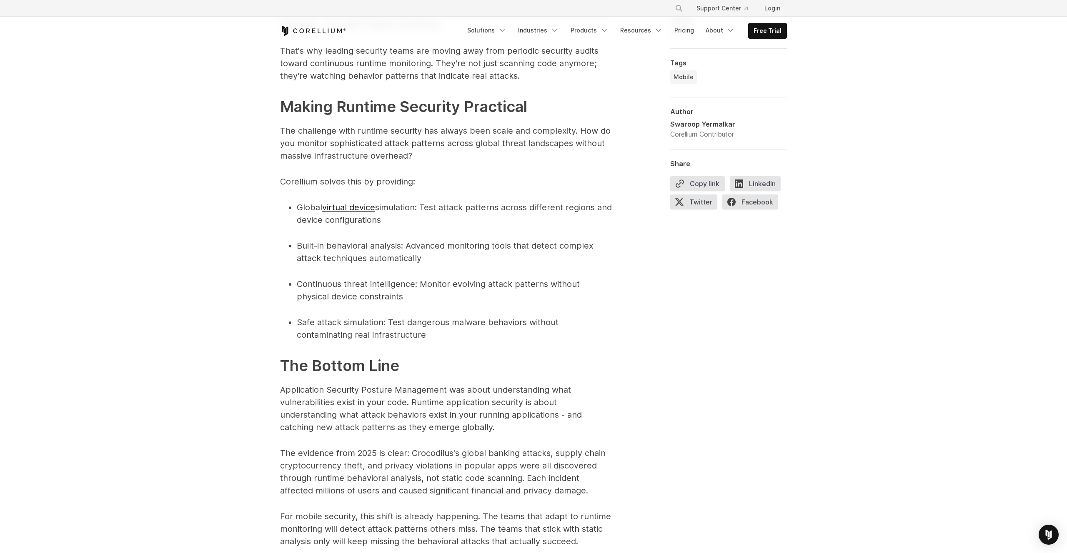
scroll to position [3663, 0]
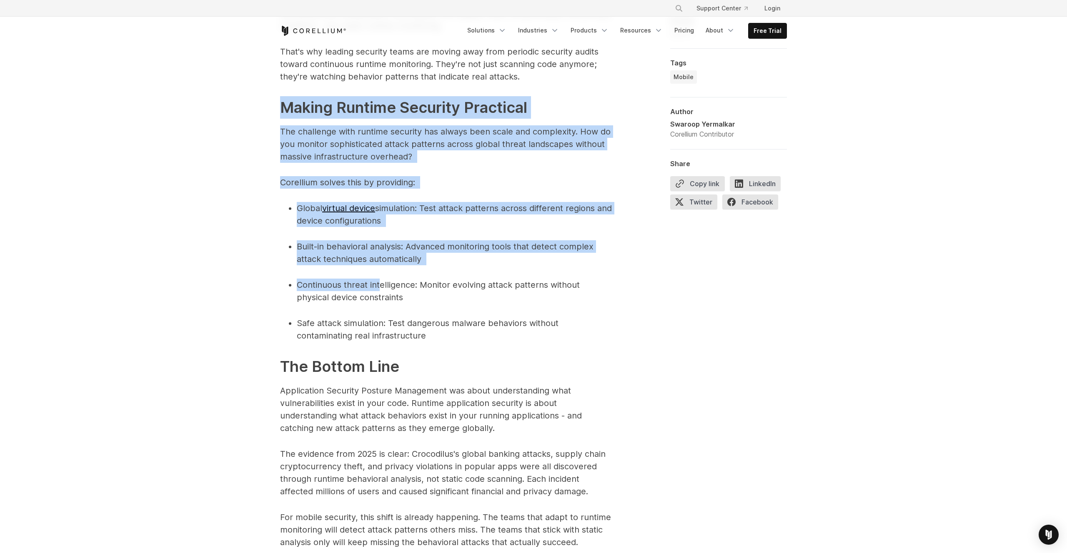
drag, startPoint x: 273, startPoint y: 78, endPoint x: 377, endPoint y: 255, distance: 205.8
click at [377, 280] on span "Continuous threat intelligence" at bounding box center [356, 285] width 118 height 10
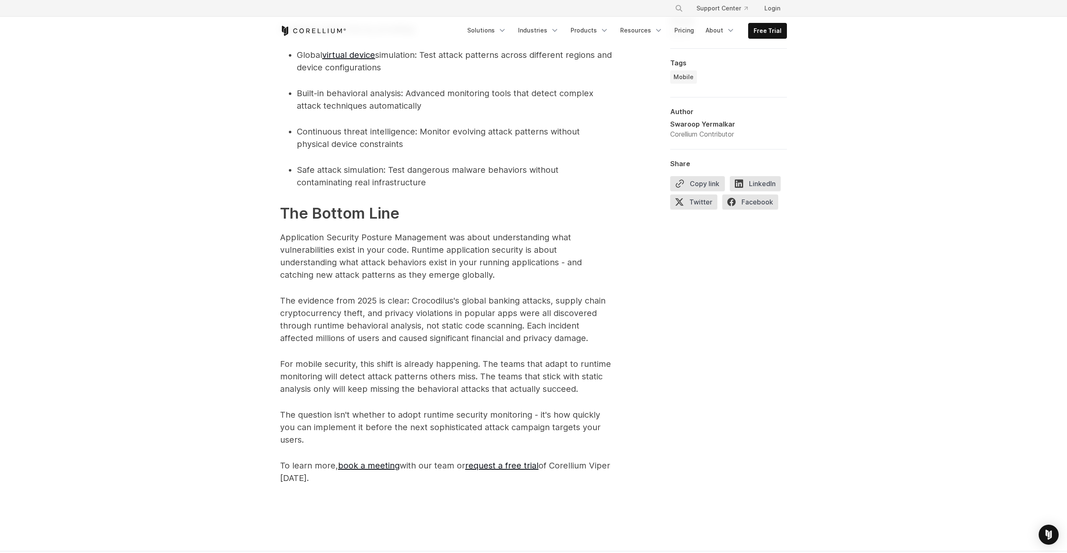
scroll to position [3814, 0]
